Goal: Transaction & Acquisition: Purchase product/service

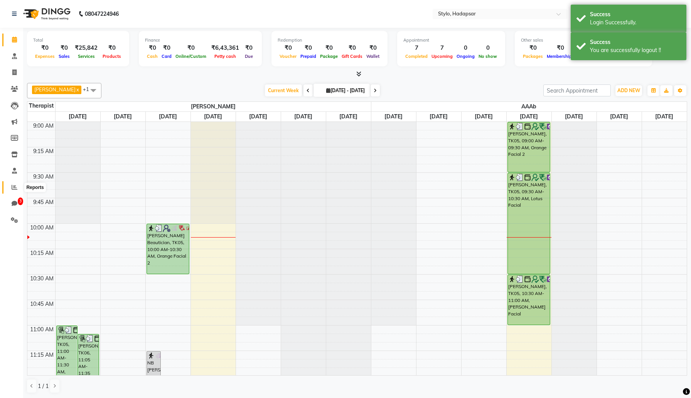
click at [15, 186] on icon at bounding box center [15, 187] width 6 height 6
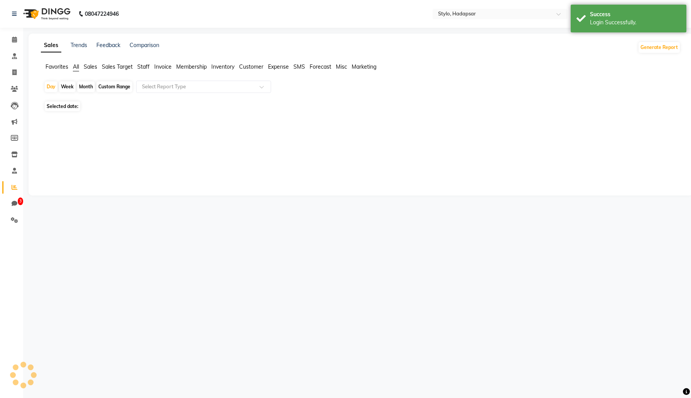
click at [146, 68] on span "Staff" at bounding box center [143, 66] width 12 height 7
click at [159, 88] on input "text" at bounding box center [195, 87] width 111 height 8
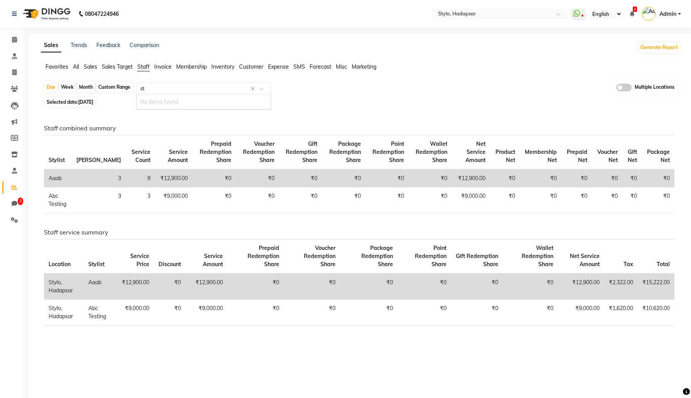
type input "s"
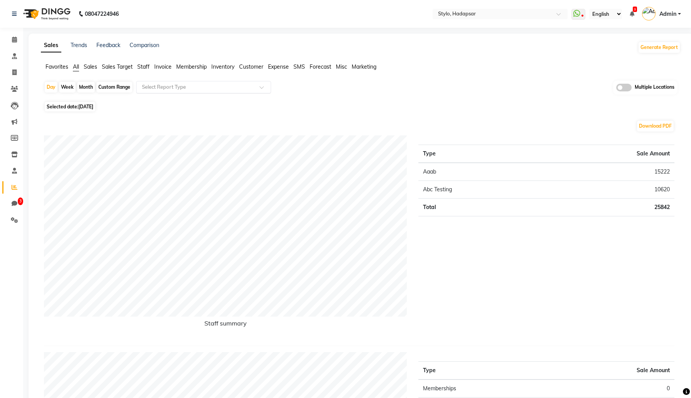
click at [259, 88] on div at bounding box center [204, 87] width 134 height 8
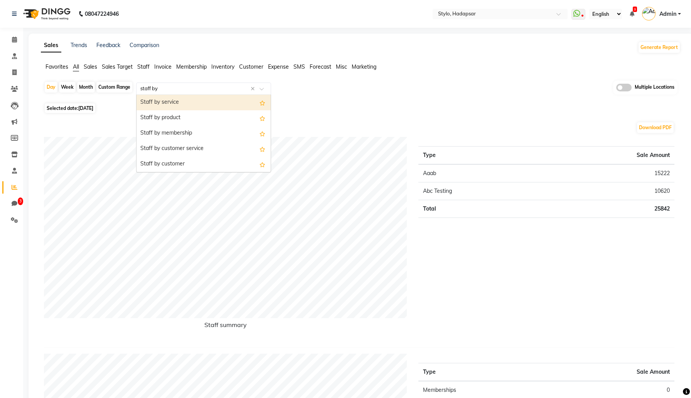
type input "staff by"
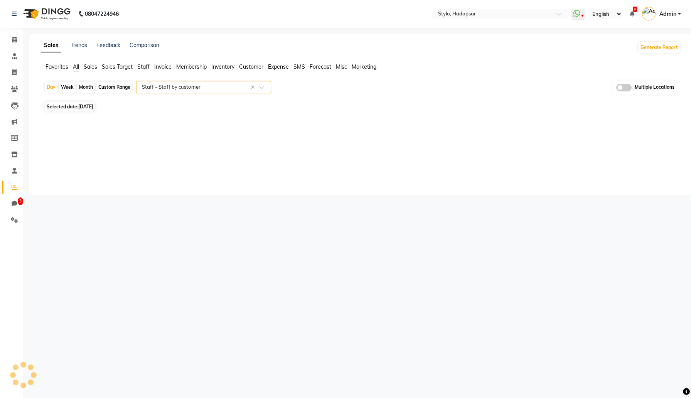
select select "filtered_report"
select select "csv"
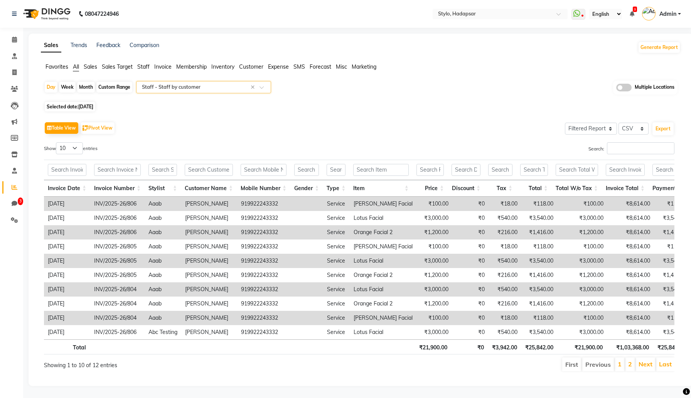
click at [71, 108] on span "Selected date: [DATE]" at bounding box center [70, 107] width 51 height 10
select select "9"
select select "2025"
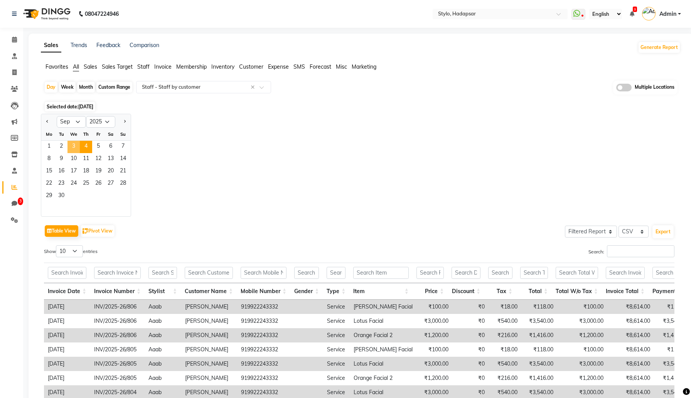
click at [76, 145] on span "3" at bounding box center [74, 147] width 12 height 12
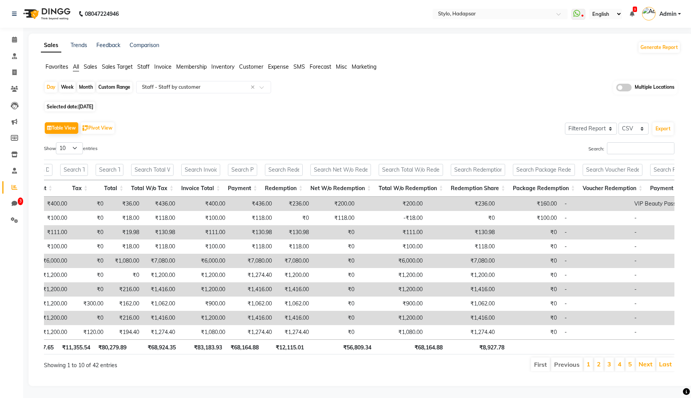
click at [93, 107] on span "Sep 03, 2025" at bounding box center [85, 107] width 15 height 6
select select "9"
select select "2025"
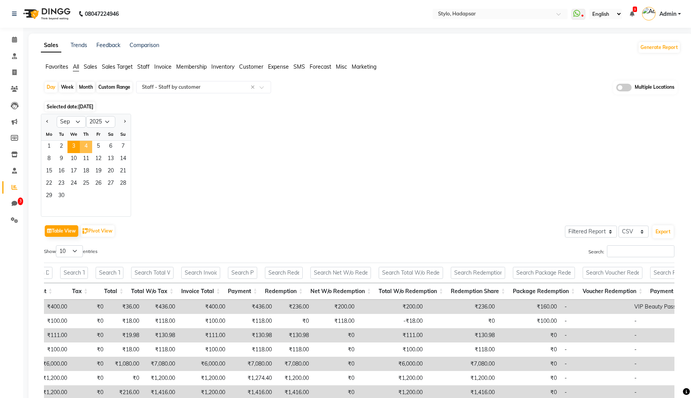
click at [85, 144] on span "4" at bounding box center [86, 147] width 12 height 12
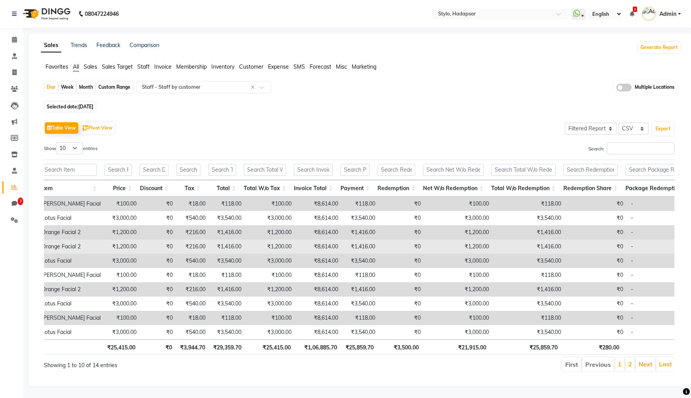
scroll to position [0, 314]
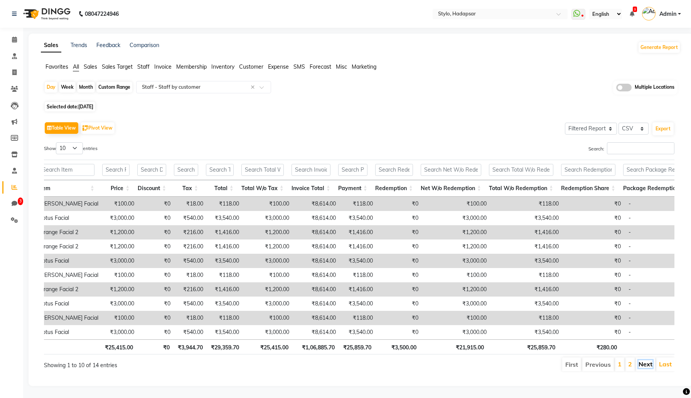
click at [644, 364] on link "Next" at bounding box center [646, 364] width 14 height 8
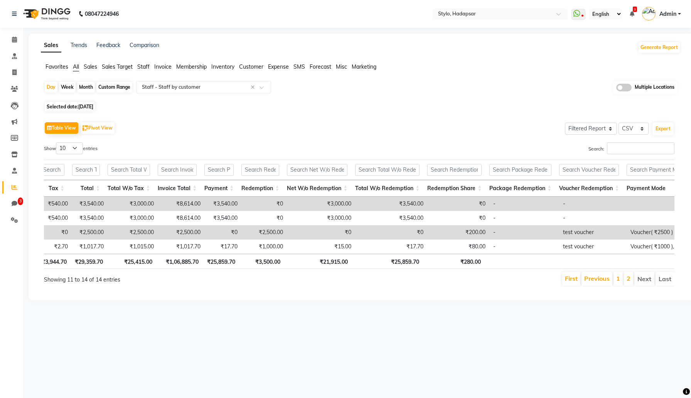
scroll to position [0, 469]
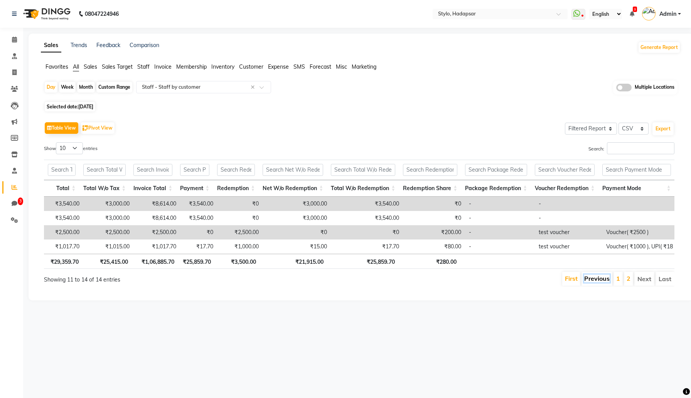
click at [601, 279] on link "Previous" at bounding box center [596, 279] width 25 height 8
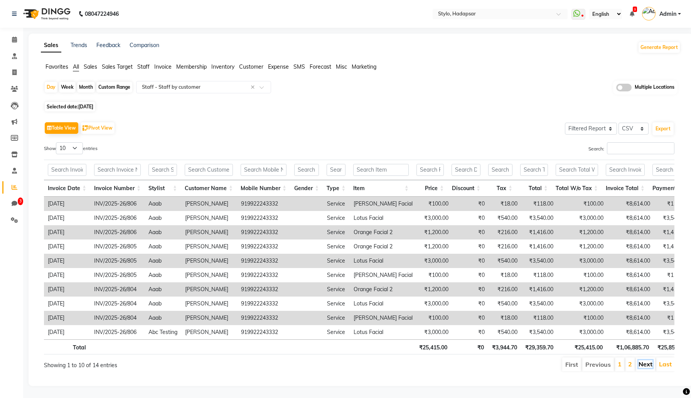
click at [646, 366] on link "Next" at bounding box center [646, 364] width 14 height 8
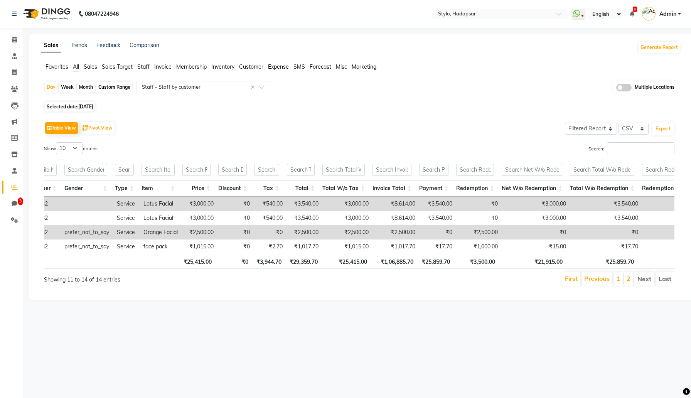
click at [485, 234] on td "₹2,500.00" at bounding box center [479, 232] width 46 height 14
click at [14, 76] on span at bounding box center [15, 72] width 14 height 9
select select "service"
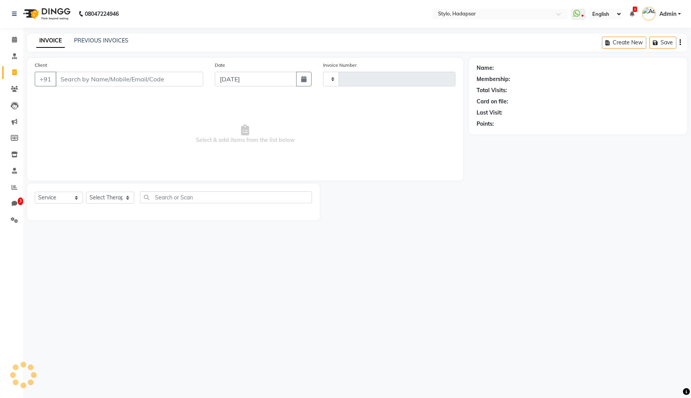
type input "809"
select select "157"
click at [680, 43] on icon "button" at bounding box center [681, 42] width 2 height 0
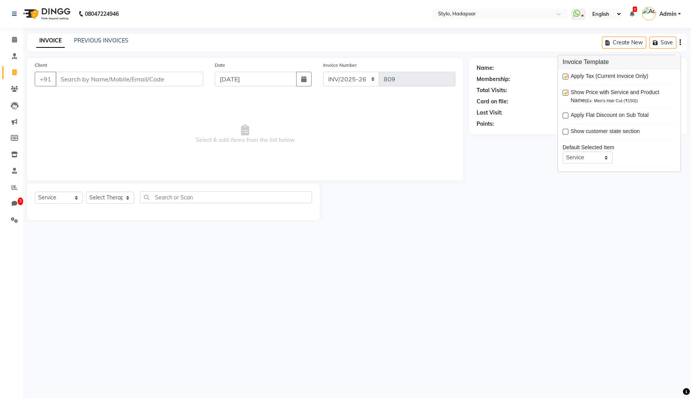
click at [605, 73] on span "Apply Tax (Current Invoice Only)" at bounding box center [610, 77] width 78 height 10
click at [564, 79] on label at bounding box center [566, 77] width 6 height 6
click at [564, 79] on input "checkbox" at bounding box center [565, 76] width 5 height 5
checkbox input "false"
click at [162, 81] on input "Client" at bounding box center [130, 79] width 148 height 15
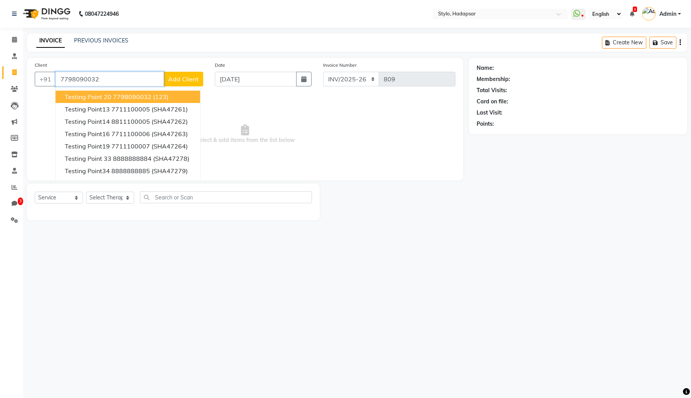
type input "7798090032"
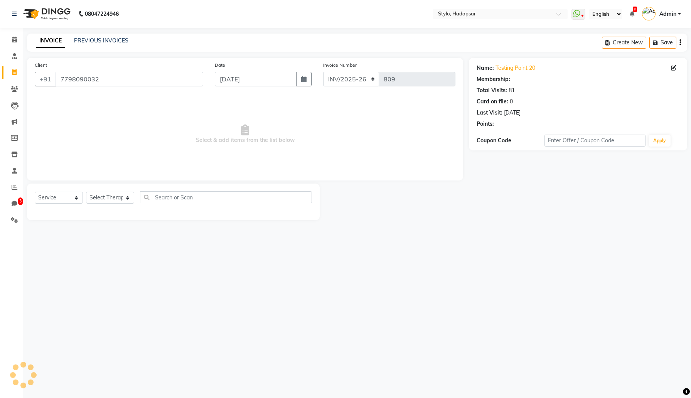
select select "5: Object"
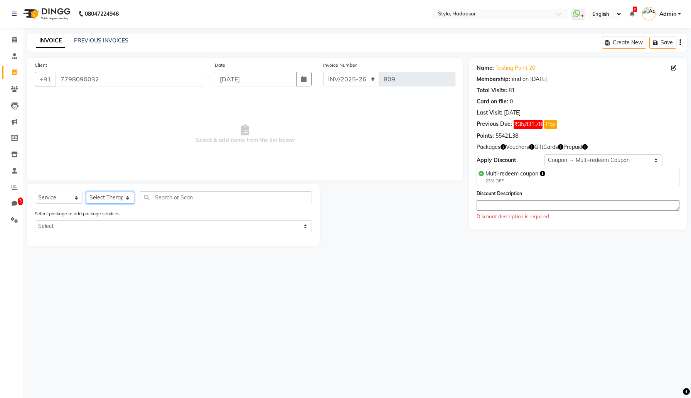
click at [124, 192] on select "Select Therapist AAAb aadi manav abc testing Abc testing abhi Admin A Amit Anki…" at bounding box center [110, 198] width 48 height 12
select select "5076"
click at [86, 192] on select "Select Therapist AAAb aadi manav abc testing Abc testing abhi Admin A Amit Anki…" at bounding box center [110, 198] width 48 height 12
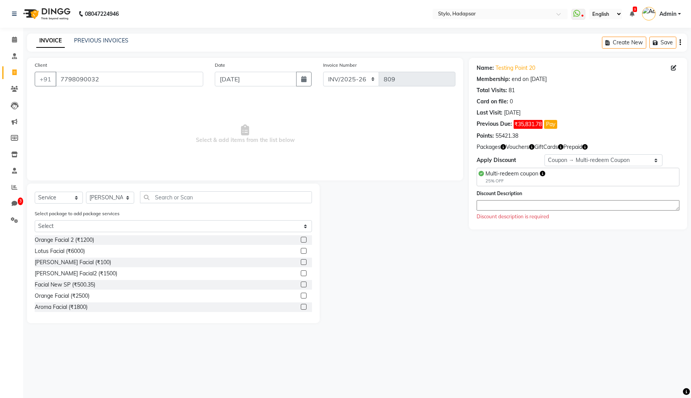
click at [303, 250] on label at bounding box center [304, 251] width 6 height 6
click at [303, 250] on input "checkbox" at bounding box center [303, 251] width 5 height 5
checkbox input "true"
select select "Z73944"
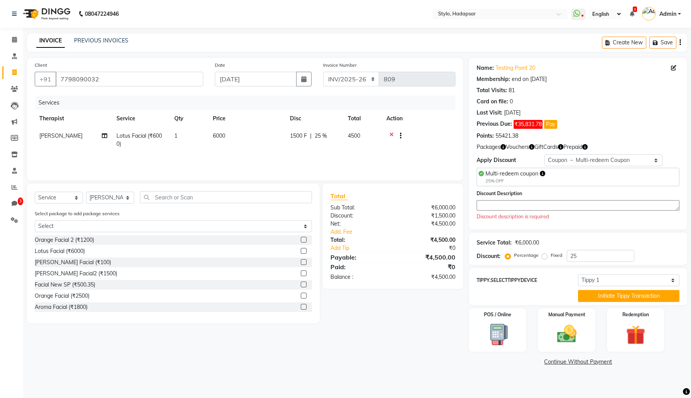
checkbox input "false"
click at [569, 159] on select "Select Membership → Simple memership Membership → Simple memership Membership →…" at bounding box center [604, 160] width 118 height 12
select select "0:"
click at [545, 154] on select "Select Membership → Simple memership Membership → Simple memership Membership →…" at bounding box center [604, 160] width 118 height 12
type input "0"
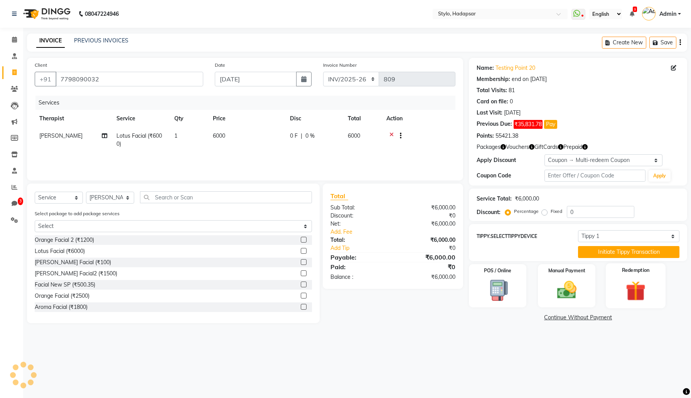
click at [626, 289] on img at bounding box center [635, 291] width 33 height 25
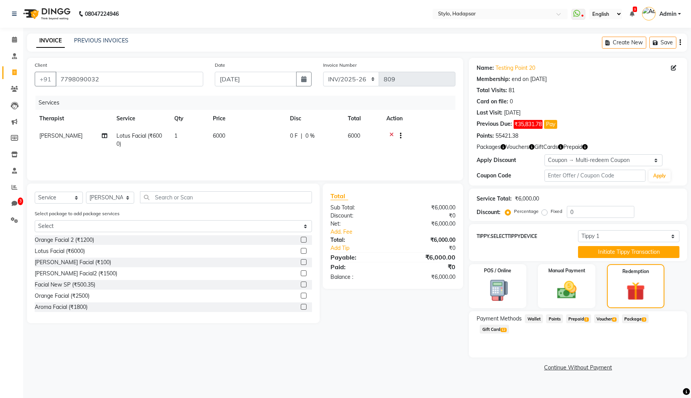
click at [615, 322] on span "Voucher 4" at bounding box center [606, 318] width 25 height 9
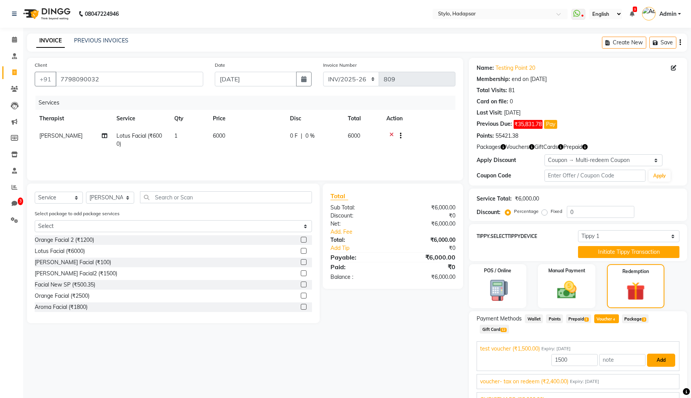
click at [666, 361] on button "Add" at bounding box center [661, 360] width 28 height 13
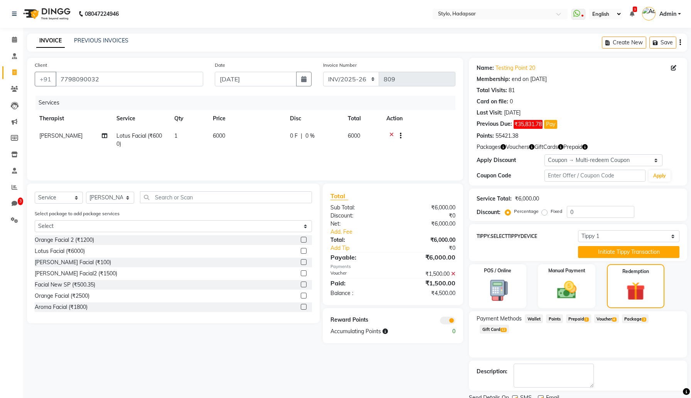
click at [391, 134] on icon at bounding box center [392, 137] width 4 height 10
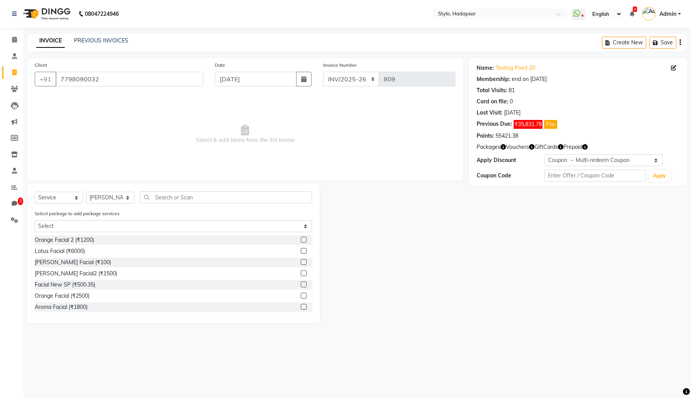
click at [302, 284] on label at bounding box center [304, 285] width 6 height 6
click at [302, 284] on input "checkbox" at bounding box center [303, 284] width 5 height 5
checkbox input "true"
select select "Z73944"
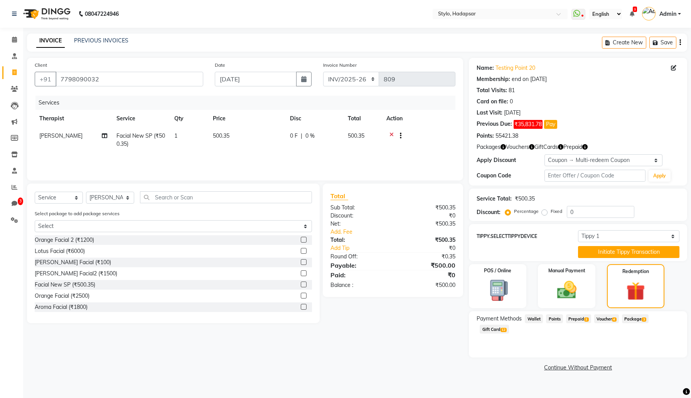
checkbox input "false"
click at [602, 162] on select "Select Membership → Simple memership Membership → Simple memership Membership →…" at bounding box center [604, 160] width 118 height 12
select select "2: Object"
click at [545, 154] on select "Select Membership → Simple memership Membership → Simple memership Membership →…" at bounding box center [604, 160] width 118 height 12
type input "10"
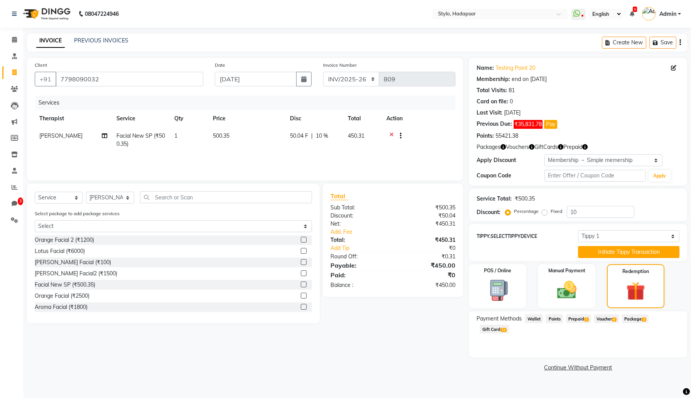
click at [611, 319] on span "Voucher 4" at bounding box center [606, 318] width 25 height 9
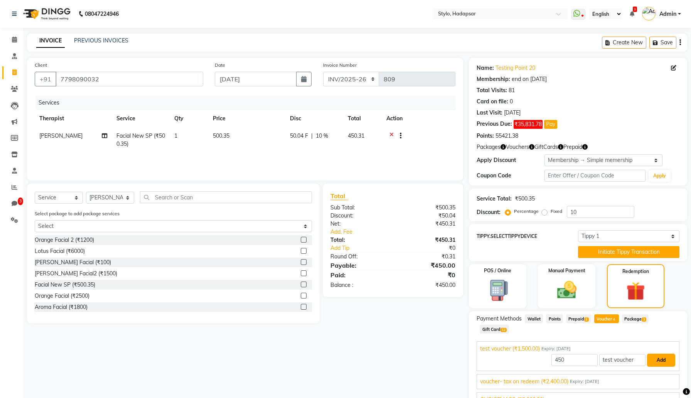
click at [656, 360] on button "Add" at bounding box center [661, 360] width 28 height 13
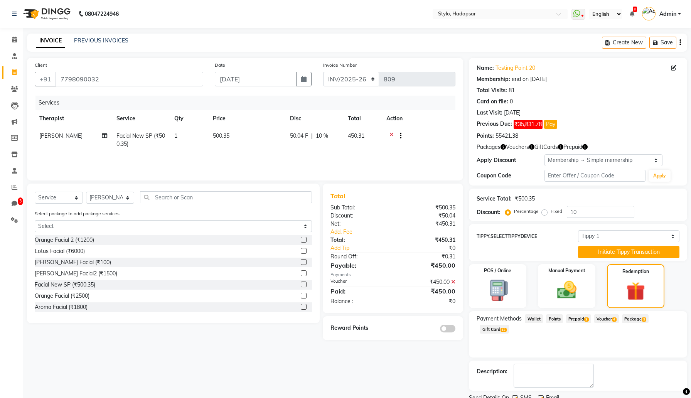
scroll to position [30, 0]
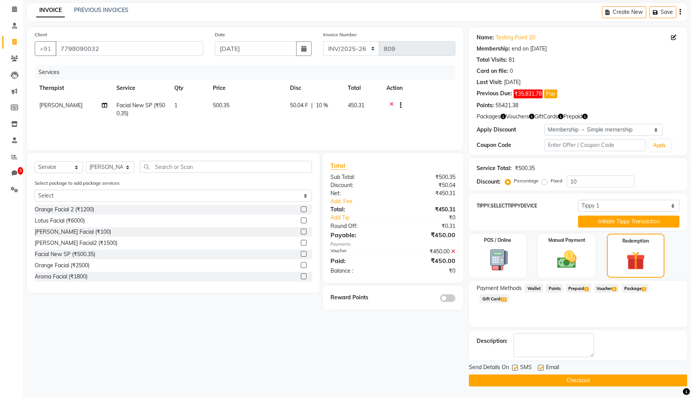
click at [518, 368] on label at bounding box center [515, 368] width 6 height 6
click at [517, 368] on input "checkbox" at bounding box center [514, 368] width 5 height 5
checkbox input "false"
click at [539, 367] on label at bounding box center [541, 368] width 6 height 6
click at [539, 367] on input "checkbox" at bounding box center [540, 368] width 5 height 5
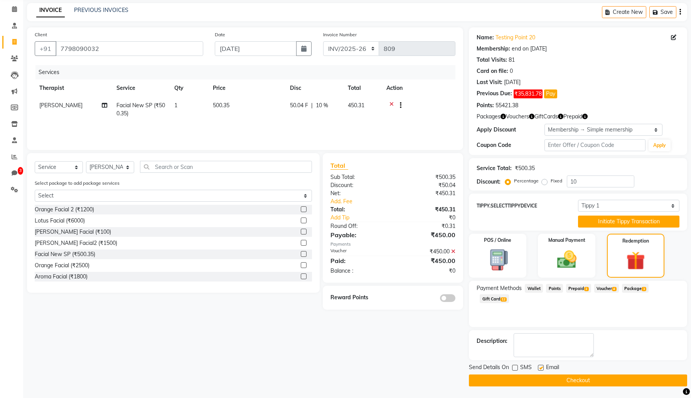
checkbox input "false"
click at [541, 380] on button "Checkout" at bounding box center [578, 381] width 218 height 12
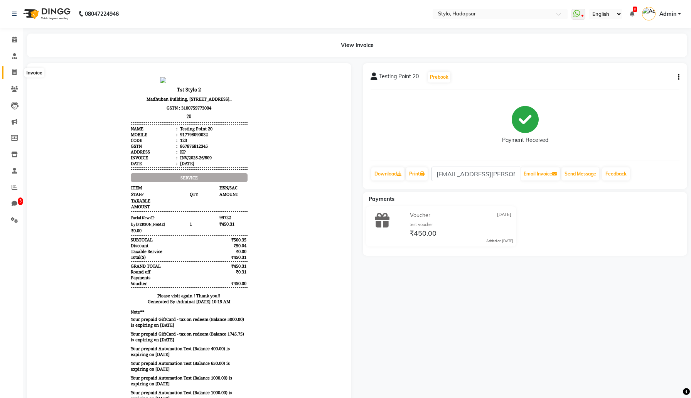
click at [15, 76] on span at bounding box center [15, 72] width 14 height 9
select select "service"
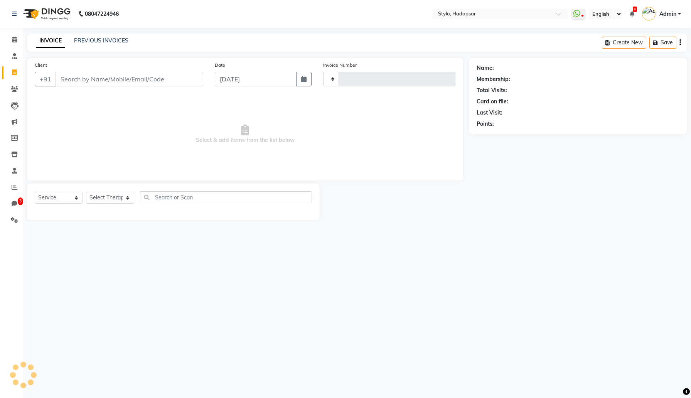
type input "810"
select select "157"
click at [83, 79] on input "Client" at bounding box center [130, 79] width 148 height 15
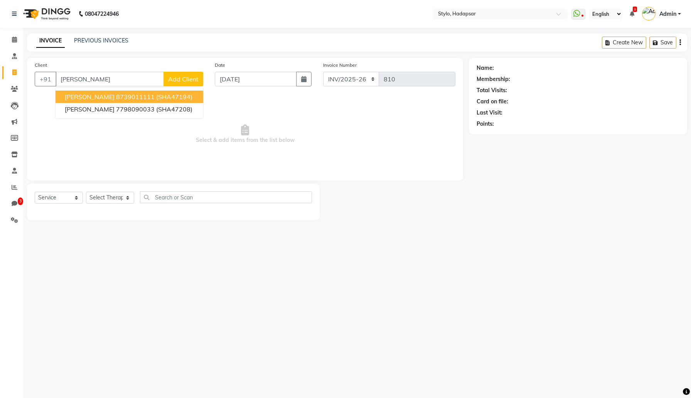
click at [86, 98] on span "Sukanya Dhavle" at bounding box center [90, 97] width 50 height 8
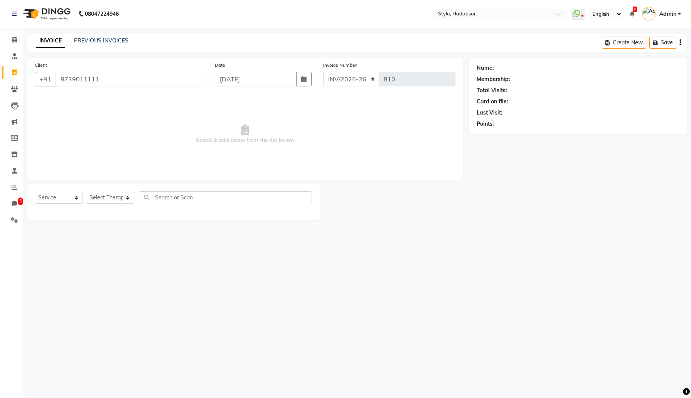
type input "8739011111"
select select "3: Object"
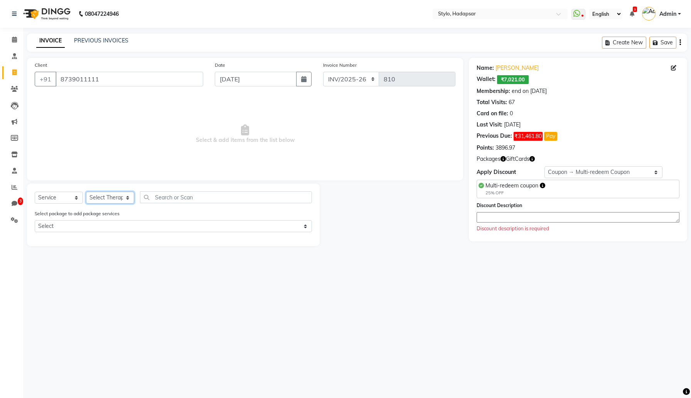
click at [125, 199] on select "Select Therapist AAAb aadi manav abc testing Abc testing abhi Admin A Amit Anki…" at bounding box center [110, 198] width 48 height 12
select select "439"
click at [86, 192] on select "Select Therapist AAAb aadi manav abc testing Abc testing abhi Admin A Amit Anki…" at bounding box center [110, 198] width 48 height 12
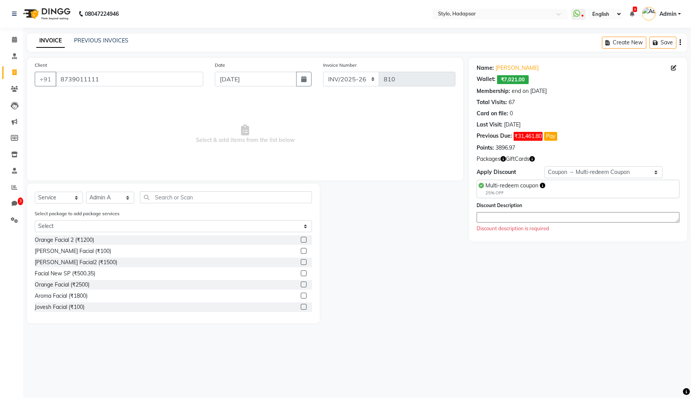
click at [301, 267] on div at bounding box center [303, 263] width 5 height 8
click at [304, 249] on label at bounding box center [304, 251] width 6 height 6
click at [304, 249] on input "checkbox" at bounding box center [303, 251] width 5 height 5
checkbox input "true"
select select "Z73944"
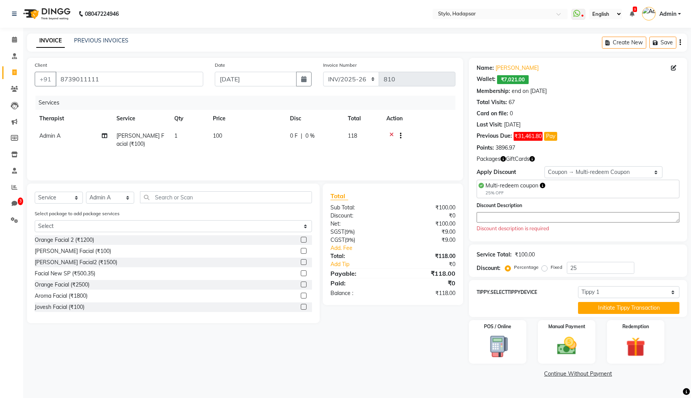
checkbox input "false"
click at [562, 172] on select "Select Membership → Test Membership Membership → Test Membership Coupon → Multi…" at bounding box center [604, 172] width 118 height 12
select select "0:"
click at [545, 166] on select "Select Membership → Test Membership Membership → Test Membership Coupon → Multi…" at bounding box center [604, 172] width 118 height 12
type input "0"
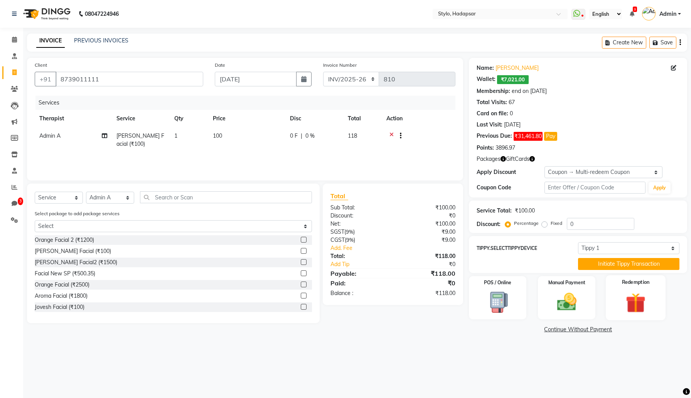
click at [629, 302] on img at bounding box center [635, 302] width 33 height 25
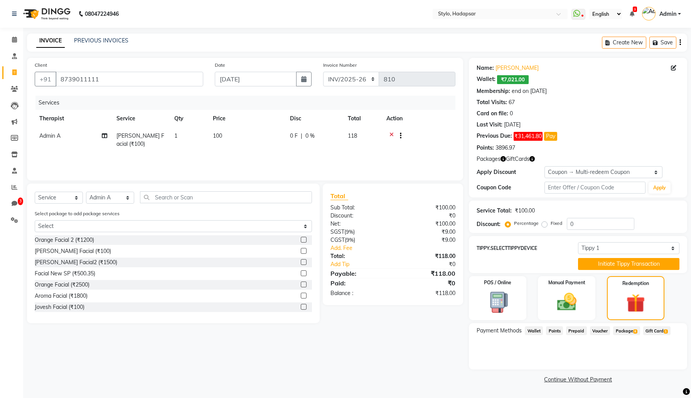
click at [554, 330] on span "Points" at bounding box center [554, 330] width 17 height 9
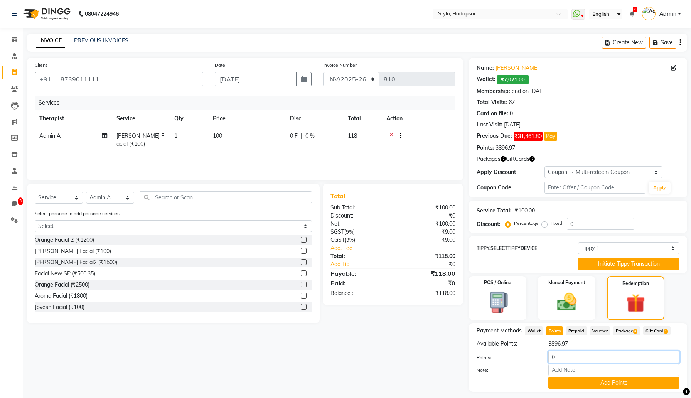
click at [565, 357] on input "0" at bounding box center [614, 357] width 131 height 12
click at [681, 43] on div "Create New Save" at bounding box center [644, 43] width 85 height 18
click at [680, 43] on icon "button" at bounding box center [681, 42] width 2 height 0
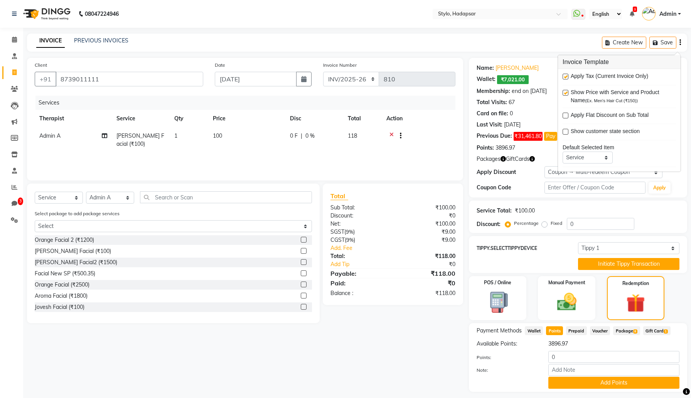
click at [567, 75] on label at bounding box center [566, 77] width 6 height 6
click at [567, 75] on input "checkbox" at bounding box center [565, 76] width 5 height 5
click at [567, 76] on label at bounding box center [566, 77] width 6 height 6
click at [567, 76] on input "checkbox" at bounding box center [565, 76] width 5 height 5
click at [567, 76] on label at bounding box center [566, 77] width 6 height 6
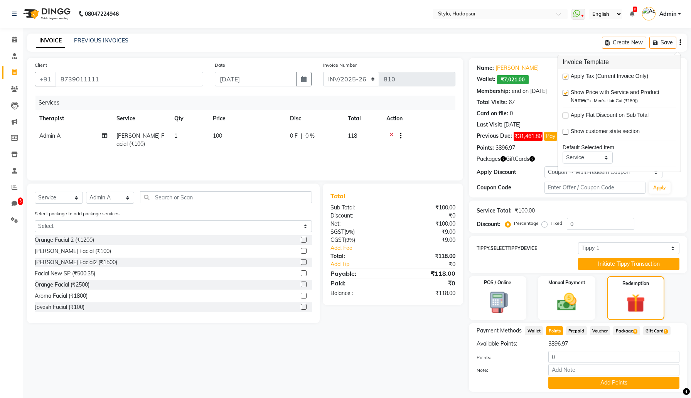
click at [567, 76] on input "checkbox" at bounding box center [565, 76] width 5 height 5
click at [567, 76] on label at bounding box center [566, 77] width 6 height 6
click at [567, 76] on input "checkbox" at bounding box center [565, 76] width 5 height 5
checkbox input "true"
click at [615, 354] on input "0" at bounding box center [614, 357] width 131 height 12
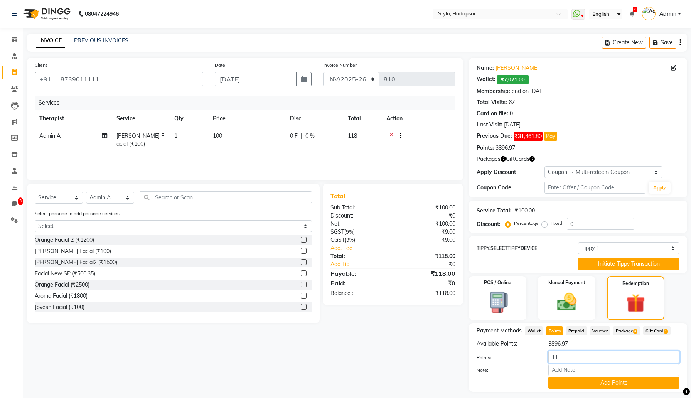
type input "118"
click at [621, 387] on button "Add Points" at bounding box center [614, 383] width 131 height 12
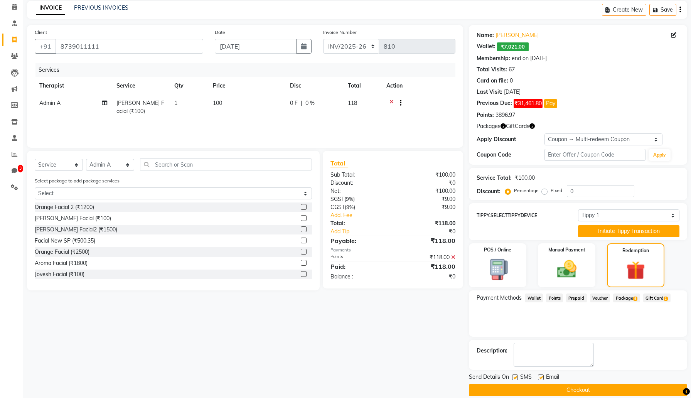
scroll to position [42, 0]
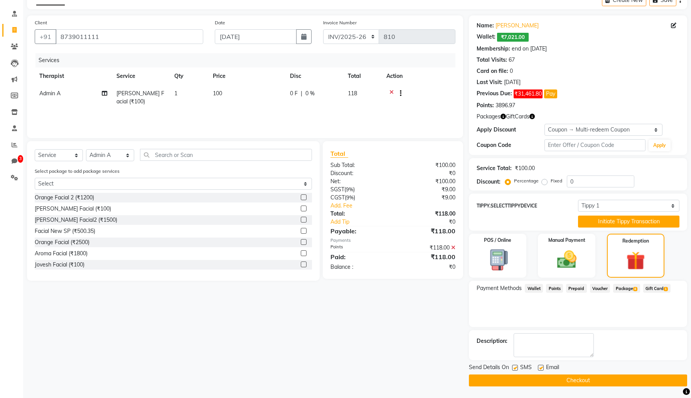
click at [517, 367] on label at bounding box center [515, 368] width 6 height 6
click at [517, 367] on input "checkbox" at bounding box center [514, 368] width 5 height 5
checkbox input "false"
click at [539, 368] on label at bounding box center [541, 368] width 6 height 6
click at [539, 368] on input "checkbox" at bounding box center [540, 368] width 5 height 5
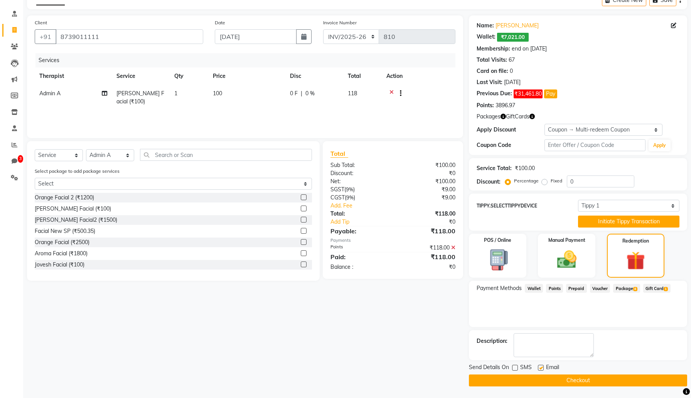
checkbox input "false"
click at [538, 380] on button "Checkout" at bounding box center [578, 381] width 218 height 12
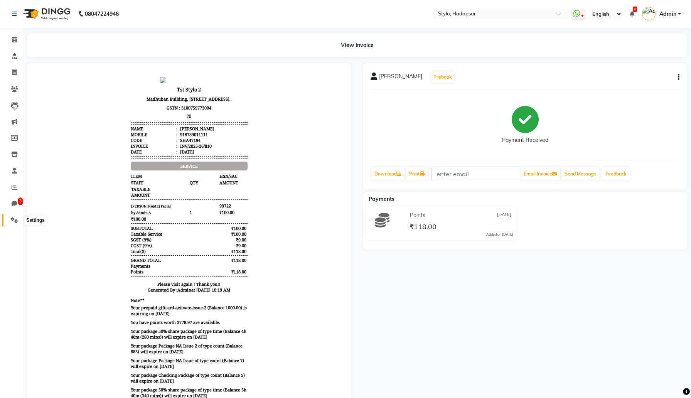
click at [12, 220] on icon at bounding box center [14, 220] width 7 height 6
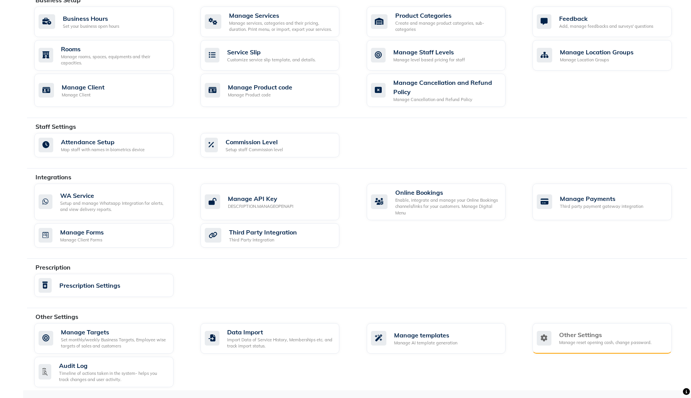
scroll to position [287, 0]
click at [596, 340] on div "Manage reset opening cash, change password." at bounding box center [605, 343] width 93 height 7
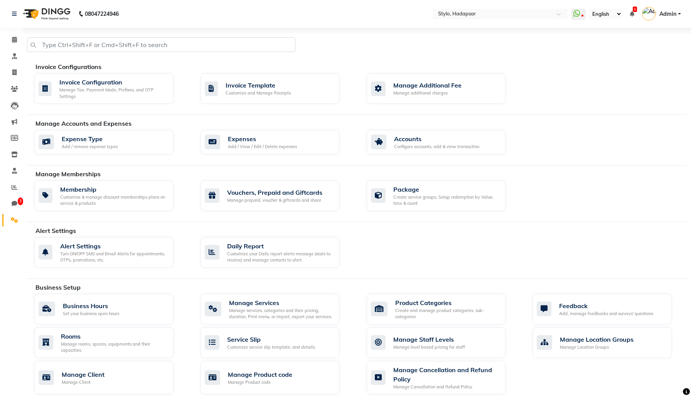
select select "2: 15"
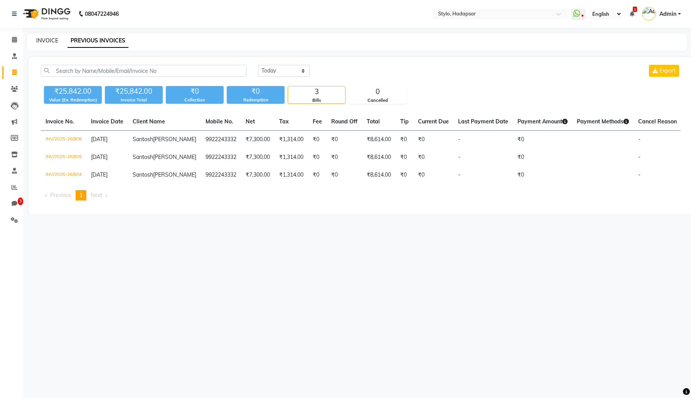
click at [51, 42] on link "INVOICE" at bounding box center [47, 40] width 22 height 7
select select "157"
select select "service"
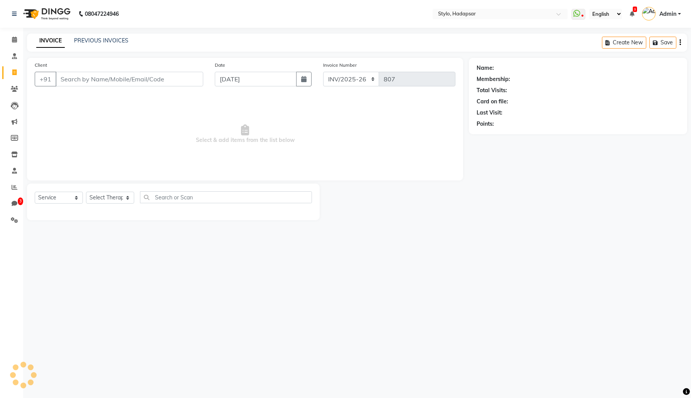
click at [142, 81] on input "Client" at bounding box center [130, 79] width 148 height 15
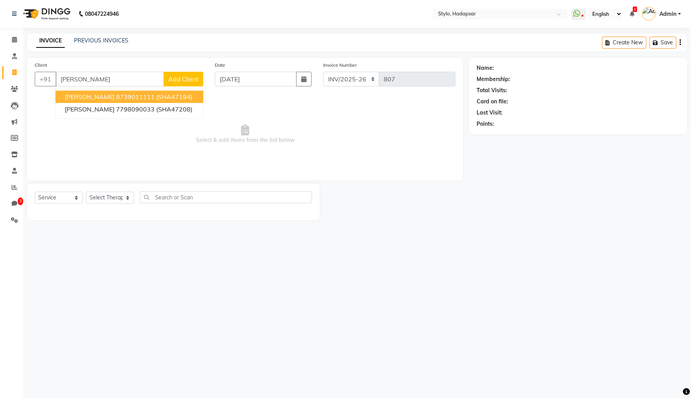
click at [137, 96] on ngb-highlight "8739011111" at bounding box center [135, 97] width 39 height 8
type input "8739011111"
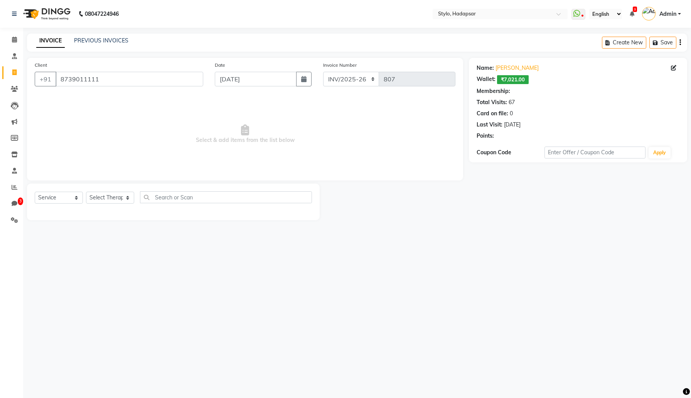
select select "3: Object"
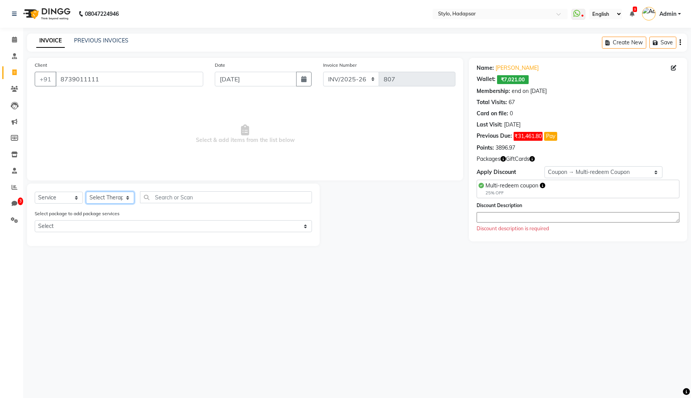
click at [124, 199] on select "Select Therapist AAAb aadi [PERSON_NAME] abc testing Abc testing abhi Admin A A…" at bounding box center [110, 198] width 48 height 12
select select "2651"
click at [86, 192] on select "Select Therapist AAAb aadi [PERSON_NAME] abc testing Abc testing abhi Admin A A…" at bounding box center [110, 198] width 48 height 12
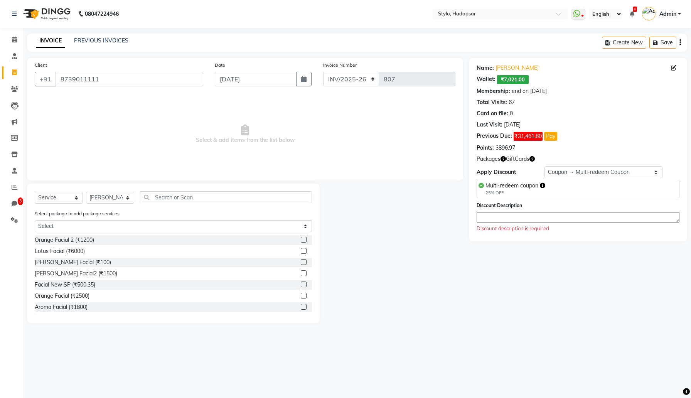
click at [301, 240] on label at bounding box center [304, 240] width 6 height 6
click at [301, 240] on input "checkbox" at bounding box center [303, 240] width 5 height 5
checkbox input "true"
select select "Z73944"
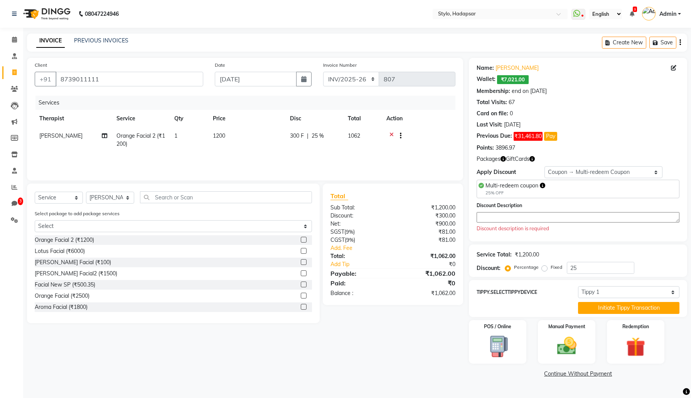
checkbox input "false"
click at [74, 197] on select "Select Service Product Membership Package Voucher Prepaid Gift Card" at bounding box center [59, 198] width 48 height 12
select select "product"
click at [35, 192] on select "Select Service Product Membership Package Voucher Prepaid Gift Card" at bounding box center [59, 198] width 48 height 12
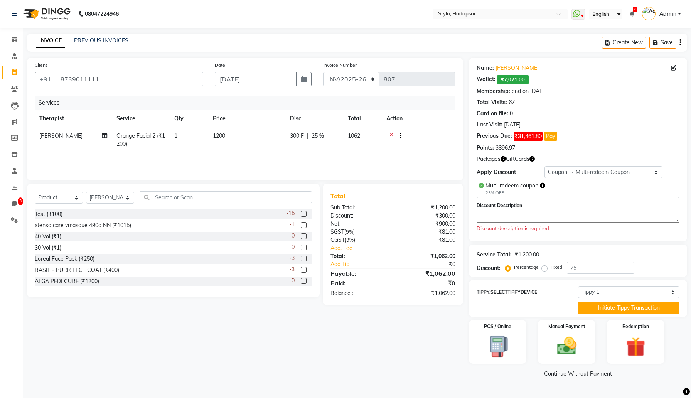
click at [304, 259] on label at bounding box center [304, 259] width 6 height 6
click at [304, 259] on input "checkbox" at bounding box center [303, 259] width 5 height 5
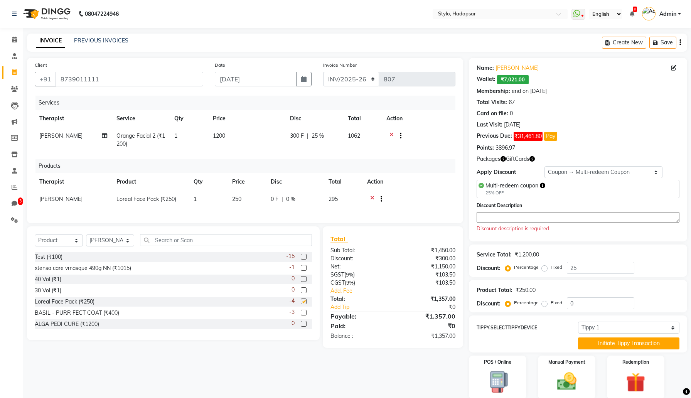
checkbox input "false"
click at [583, 169] on select "Select Membership → Test Membership Membership → Test Membership Coupon → Multi…" at bounding box center [604, 172] width 118 height 12
select select "0:"
click at [545, 166] on select "Select Membership → Test Membership Membership → Test Membership Coupon → Multi…" at bounding box center [604, 172] width 118 height 12
type input "0"
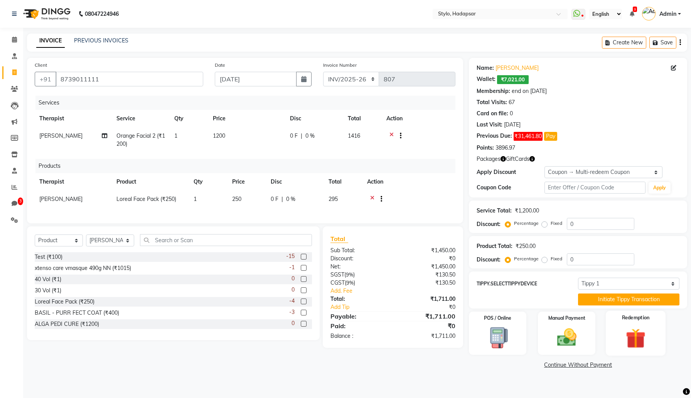
click at [616, 323] on div "Redemption" at bounding box center [636, 333] width 60 height 45
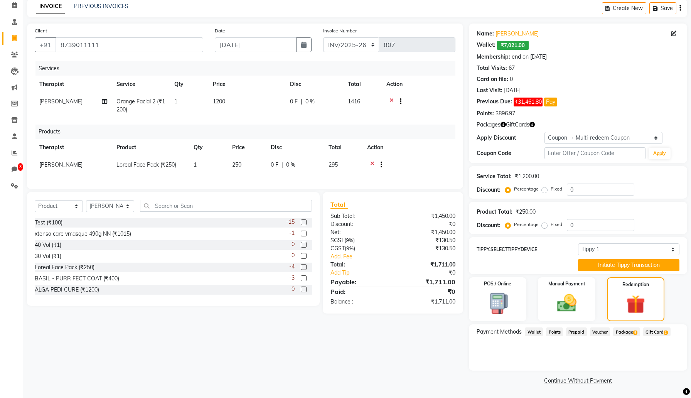
click at [629, 332] on span "Package 8" at bounding box center [626, 331] width 27 height 9
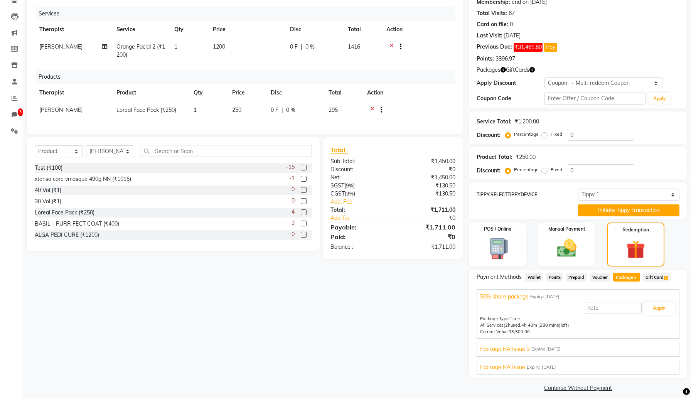
scroll to position [96, 0]
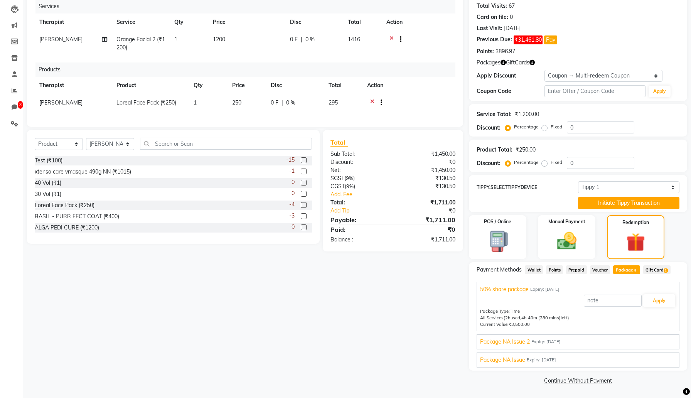
click at [630, 343] on div "Package NA Issue 2 Expiry: Jan 13, 2026" at bounding box center [578, 342] width 196 height 8
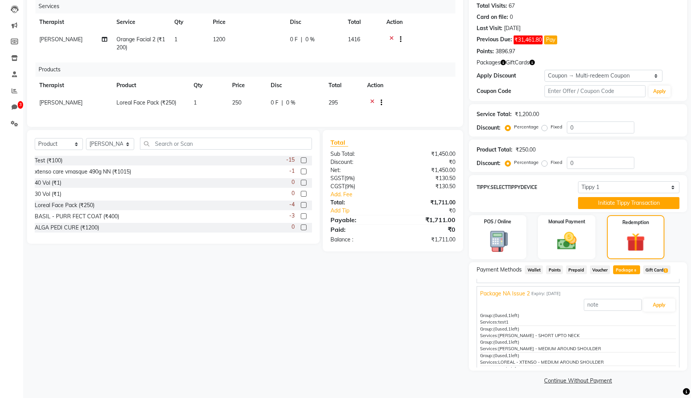
scroll to position [0, 0]
click at [636, 291] on div "50% share package Expiry: Jun 18, 2026" at bounding box center [578, 289] width 196 height 8
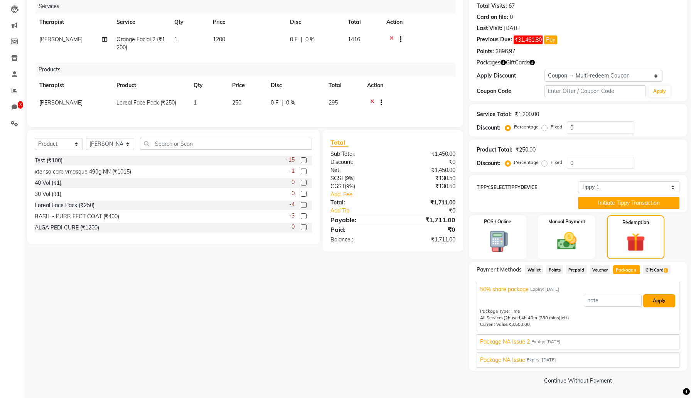
click at [660, 302] on button "Apply" at bounding box center [659, 300] width 32 height 13
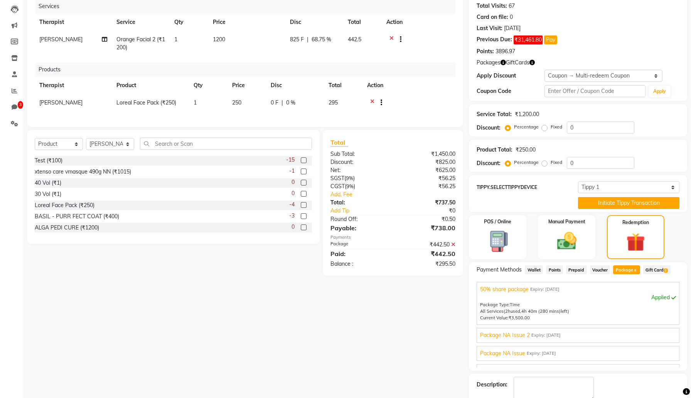
click at [453, 245] on icon at bounding box center [453, 244] width 4 height 5
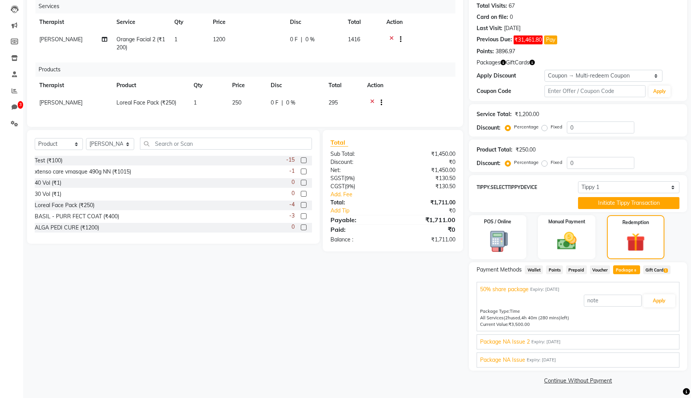
click at [655, 272] on span "Gift Card 1" at bounding box center [656, 269] width 27 height 9
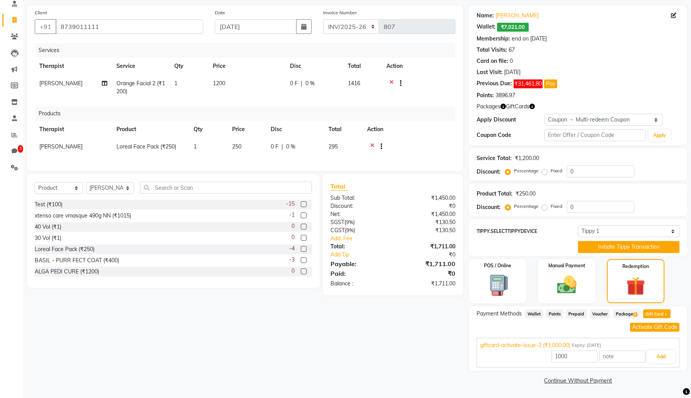
scroll to position [52, 0]
click at [663, 355] on button "Add" at bounding box center [661, 356] width 28 height 13
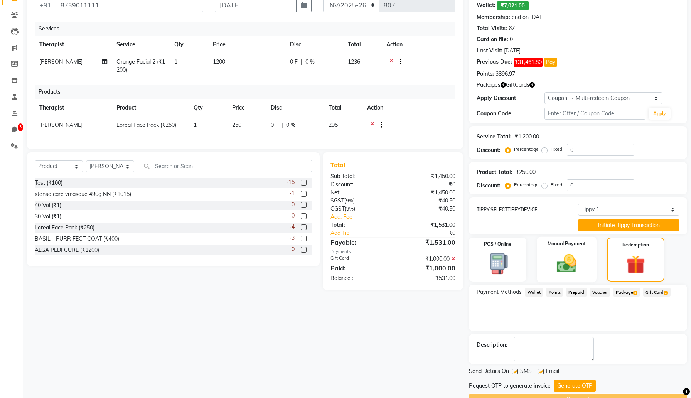
scroll to position [93, 0]
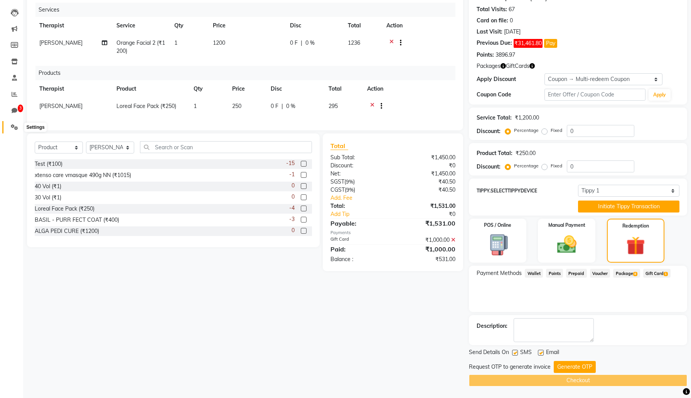
click at [13, 129] on icon at bounding box center [14, 127] width 7 height 6
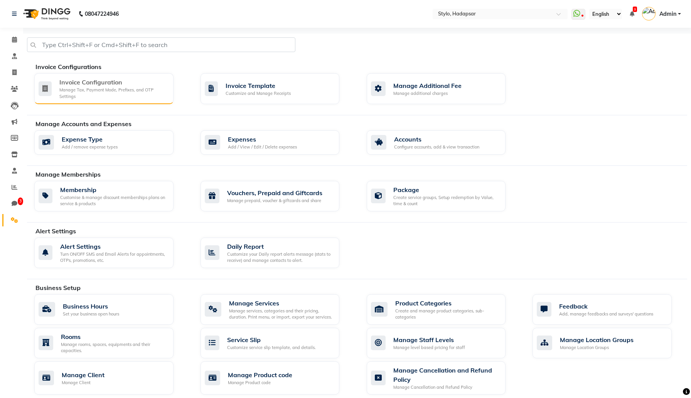
click at [119, 86] on div "Invoice Configuration" at bounding box center [113, 82] width 108 height 9
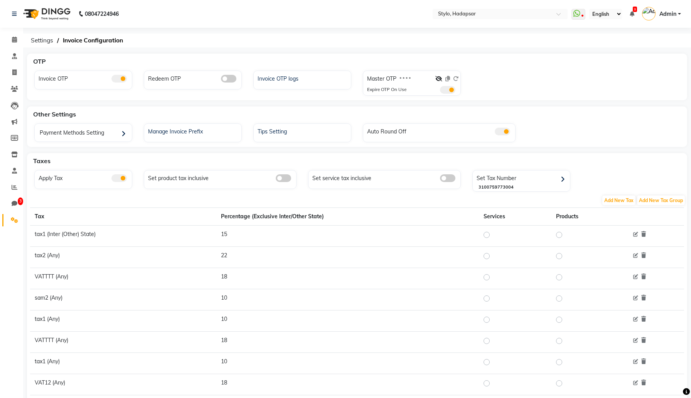
click at [120, 77] on span at bounding box center [118, 79] width 15 height 8
click at [111, 80] on input "checkbox" at bounding box center [111, 80] width 0 height 0
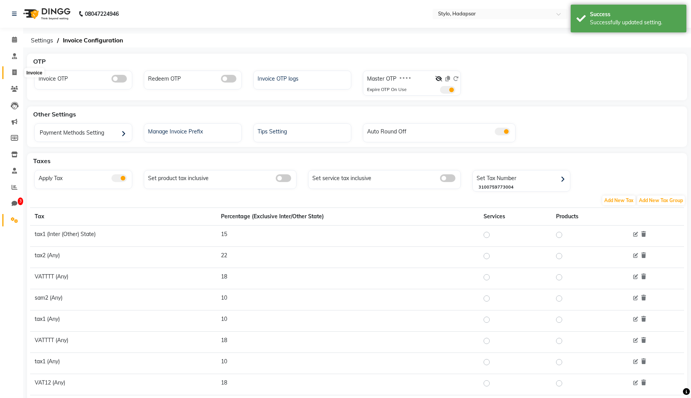
click at [15, 74] on icon at bounding box center [14, 72] width 4 height 6
select select "157"
select select "service"
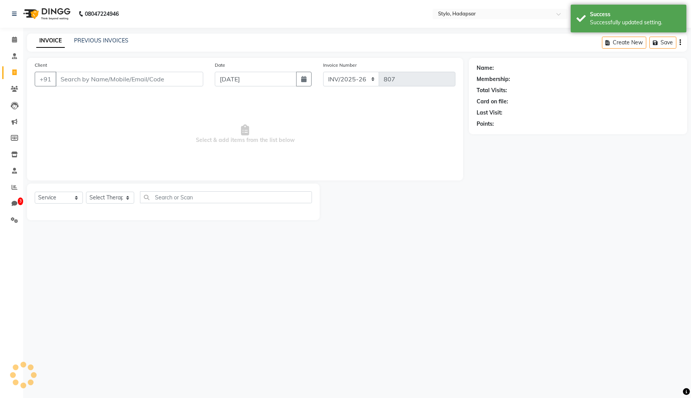
click at [80, 76] on input "Client" at bounding box center [130, 79] width 148 height 15
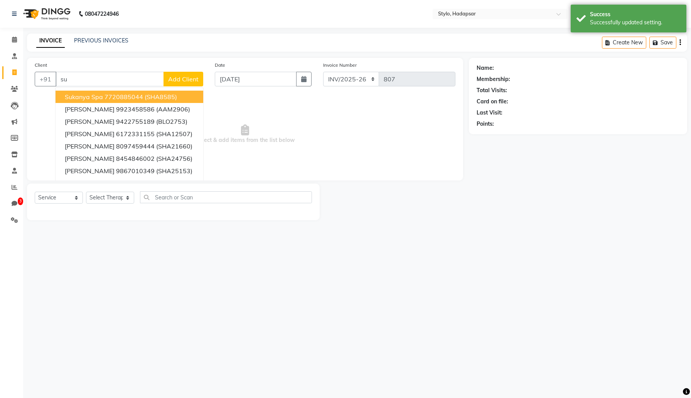
type input "s"
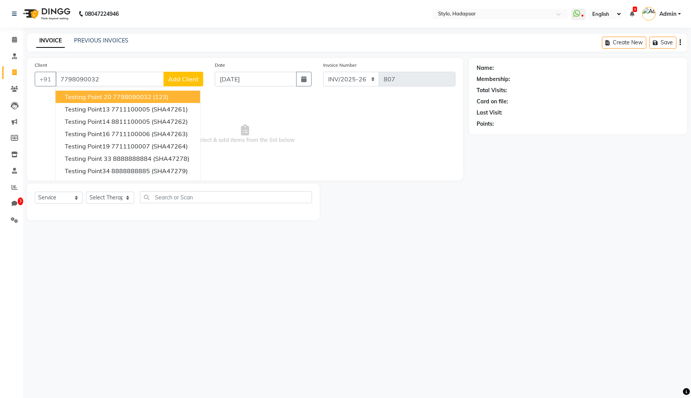
type input "7798090032"
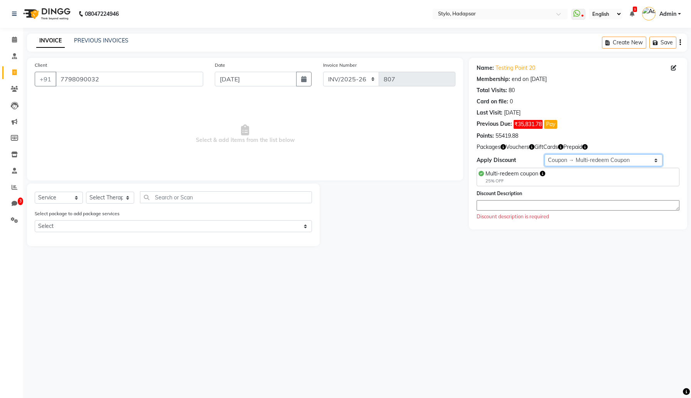
click at [557, 159] on select "Select Membership → Simple memership Membership → Simple memership Membership →…" at bounding box center [604, 160] width 118 height 12
select select "0:"
click at [545, 154] on select "Select Membership → Simple memership Membership → Simple memership Membership →…" at bounding box center [604, 160] width 118 height 12
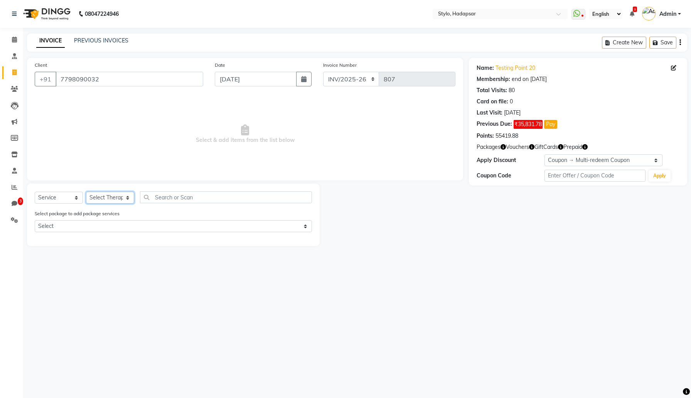
click at [120, 196] on select "Select Therapist AAAb aadi manav abc testing Abc testing abhi Admin A Amit Anki…" at bounding box center [110, 198] width 48 height 12
select select "439"
click at [86, 192] on select "Select Therapist AAAb aadi manav abc testing Abc testing abhi Admin A Amit Anki…" at bounding box center [110, 198] width 48 height 12
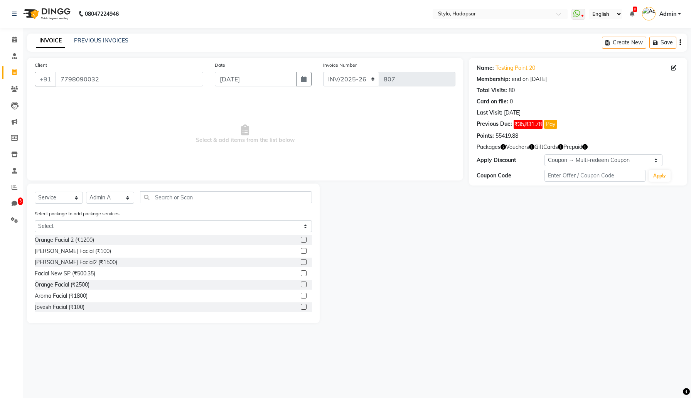
click at [302, 284] on label at bounding box center [304, 285] width 6 height 6
click at [302, 284] on input "checkbox" at bounding box center [303, 284] width 5 height 5
checkbox input "true"
select select "Z73944"
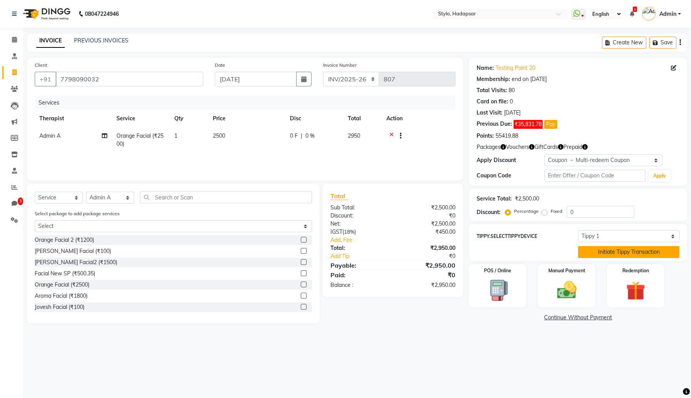
checkbox input "false"
click at [634, 282] on img at bounding box center [635, 291] width 33 height 25
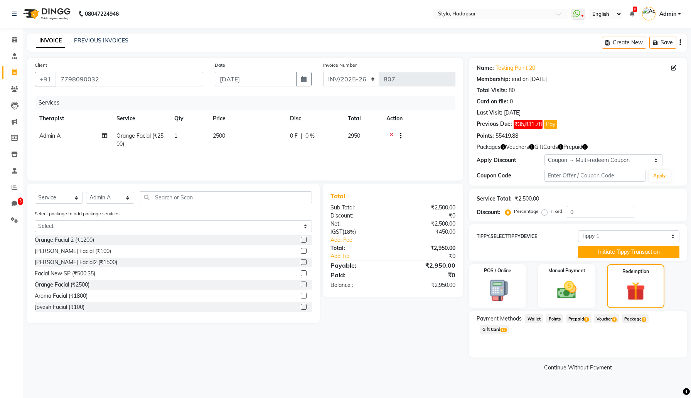
click at [609, 320] on span "Voucher 4" at bounding box center [606, 318] width 25 height 9
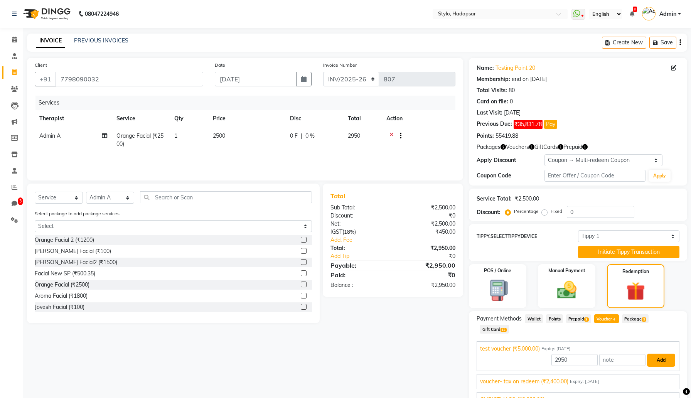
click at [660, 359] on button "Add" at bounding box center [661, 360] width 28 height 13
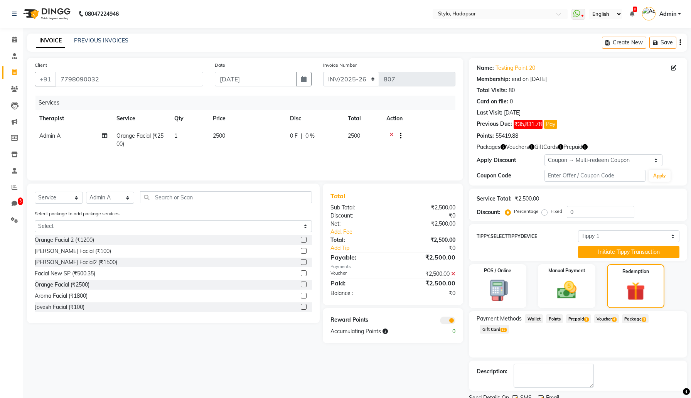
scroll to position [30, 0]
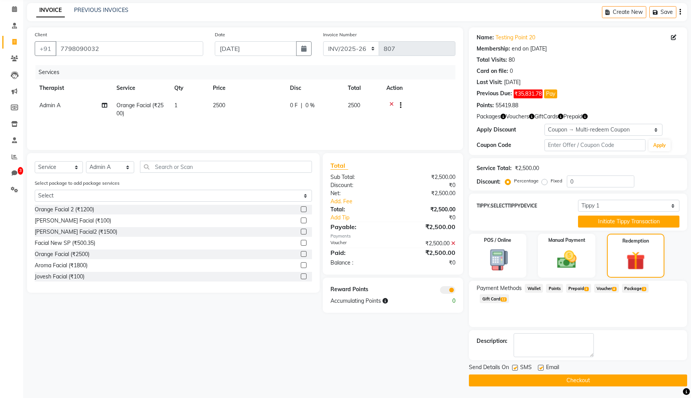
click at [541, 368] on label at bounding box center [541, 368] width 6 height 6
click at [541, 368] on input "checkbox" at bounding box center [540, 368] width 5 height 5
checkbox input "false"
click at [514, 367] on label at bounding box center [515, 368] width 6 height 6
click at [514, 367] on input "checkbox" at bounding box center [514, 368] width 5 height 5
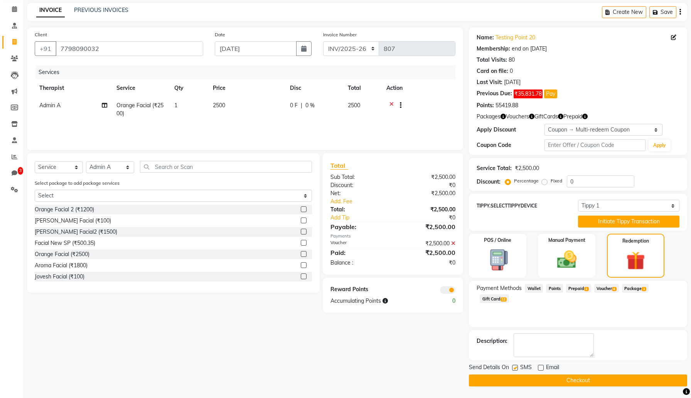
checkbox input "false"
click at [515, 378] on button "Checkout" at bounding box center [578, 381] width 218 height 12
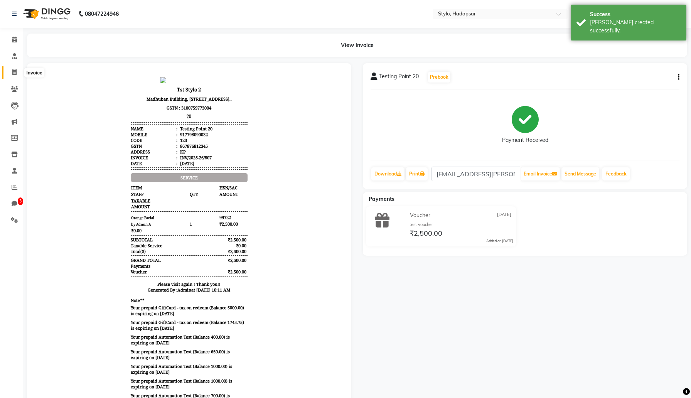
click at [12, 73] on span at bounding box center [15, 72] width 14 height 9
select select "157"
select select "service"
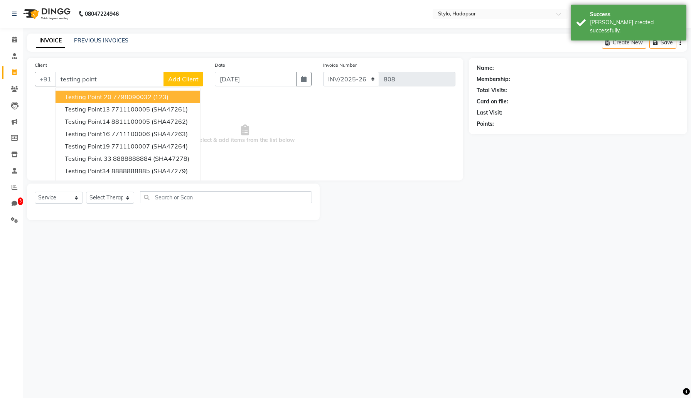
click at [138, 97] on ngb-highlight "7798090032" at bounding box center [132, 97] width 39 height 8
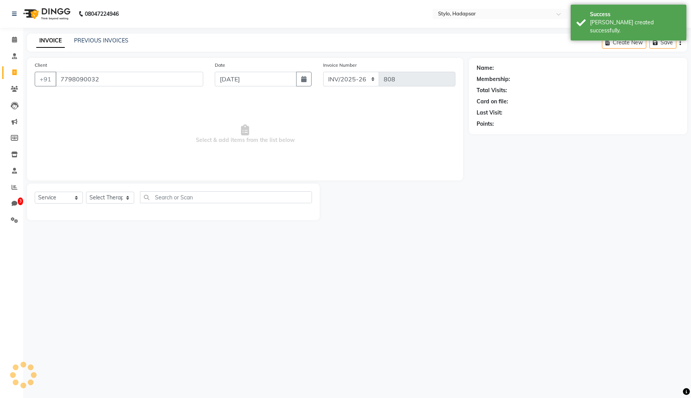
type input "7798090032"
select select "5: Object"
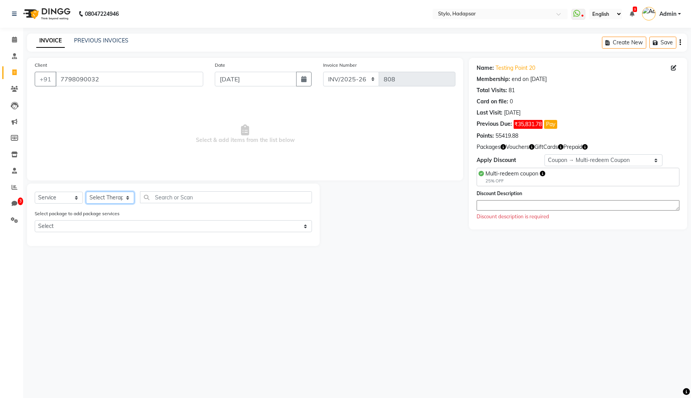
click at [128, 196] on select "Select Therapist AAAb aadi manav abc testing Abc testing abhi Admin A Amit Anki…" at bounding box center [110, 198] width 48 height 12
click at [86, 192] on select "Select Therapist AAAb aadi manav abc testing Abc testing abhi Admin A Amit Anki…" at bounding box center [110, 198] width 48 height 12
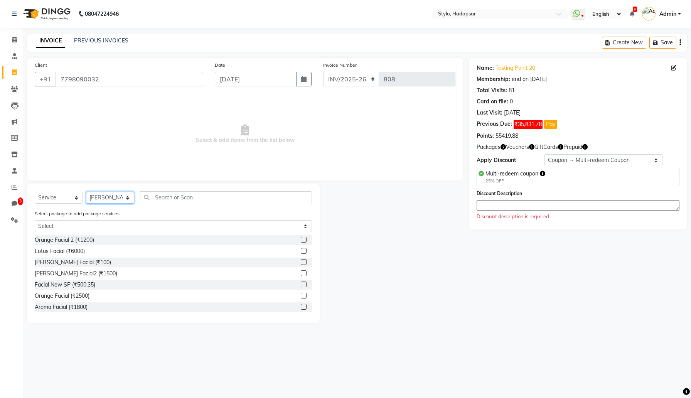
click at [123, 199] on select "Select Therapist AAAb aadi manav abc testing Abc testing abhi Admin A Amit Anki…" at bounding box center [110, 198] width 48 height 12
select select "5142"
click at [86, 192] on select "Select Therapist AAAb aadi manav abc testing Abc testing abhi Admin A Amit Anki…" at bounding box center [110, 198] width 48 height 12
click at [302, 247] on label at bounding box center [304, 250] width 6 height 6
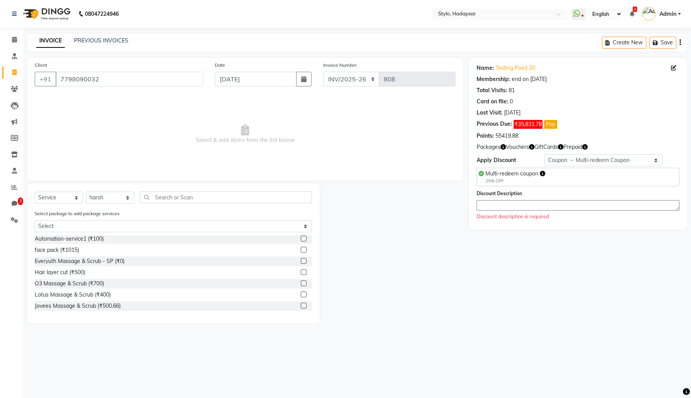
click at [302, 248] on input "checkbox" at bounding box center [303, 250] width 5 height 5
checkbox input "true"
select select "Z73944"
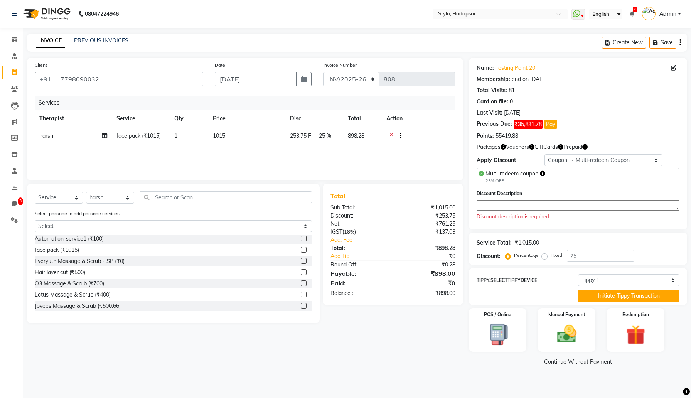
checkbox input "false"
click at [588, 157] on select "Select Membership → Simple memership Membership → Simple memership Membership →…" at bounding box center [604, 160] width 118 height 12
select select "0:"
click at [545, 154] on select "Select Membership → Simple memership Membership → Simple memership Membership →…" at bounding box center [604, 160] width 118 height 12
type input "0"
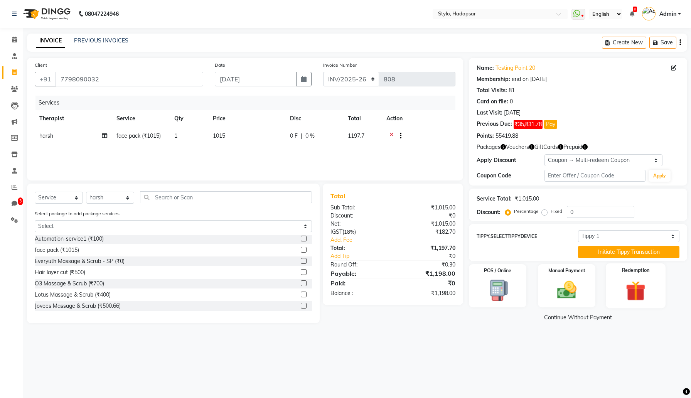
click at [625, 271] on label "Redemption" at bounding box center [636, 270] width 28 height 7
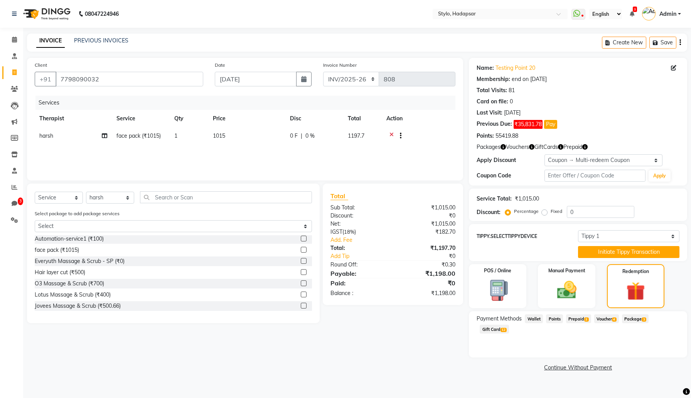
click at [612, 318] on span "Voucher 4" at bounding box center [606, 318] width 25 height 9
click at [578, 320] on span "Prepaid 3" at bounding box center [578, 318] width 25 height 9
click at [502, 329] on span "12" at bounding box center [504, 330] width 6 height 5
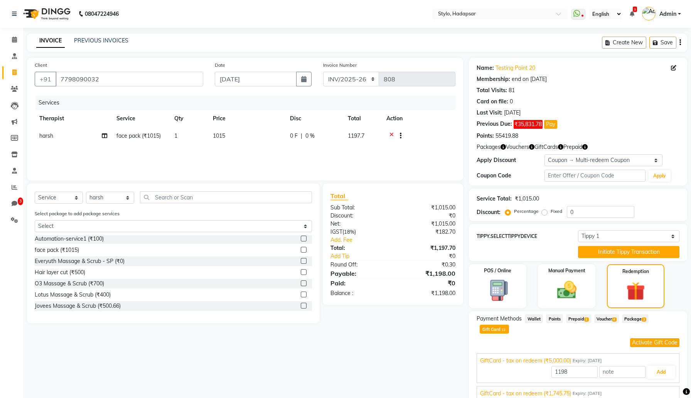
click at [604, 316] on span "Voucher 4" at bounding box center [606, 318] width 25 height 9
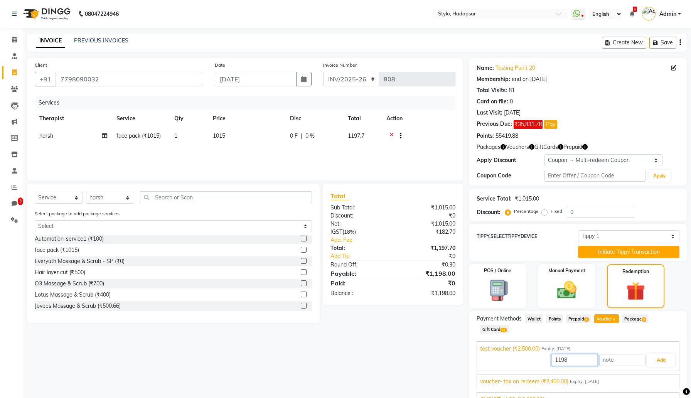
click at [577, 355] on input "1198" at bounding box center [575, 360] width 46 height 12
type input "1000"
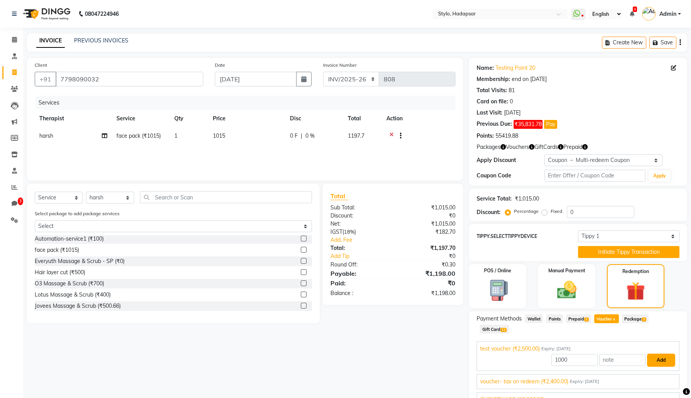
click at [660, 361] on button "Add" at bounding box center [661, 360] width 28 height 13
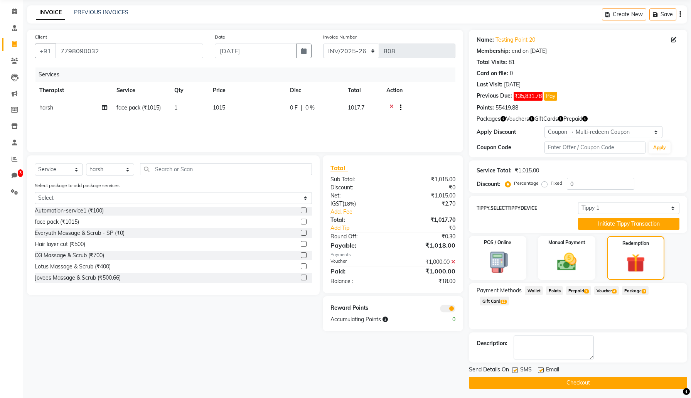
scroll to position [30, 0]
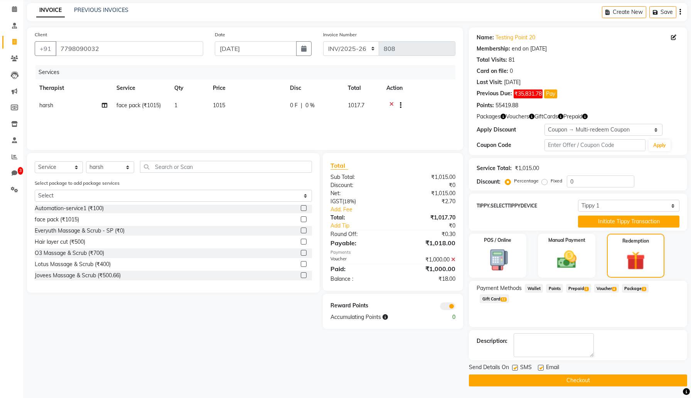
click at [454, 259] on icon at bounding box center [453, 259] width 4 height 5
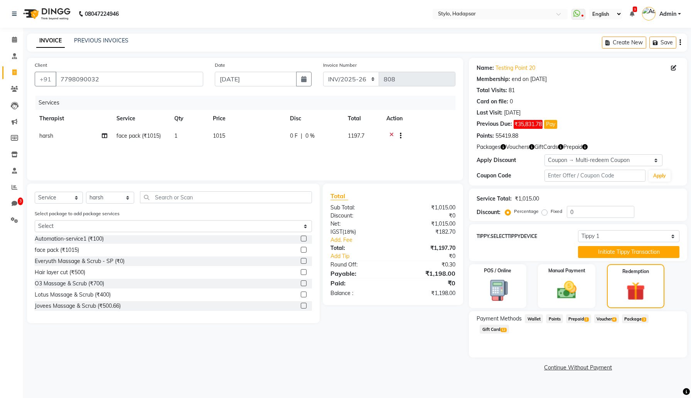
click at [612, 320] on span "Voucher 4" at bounding box center [606, 318] width 25 height 9
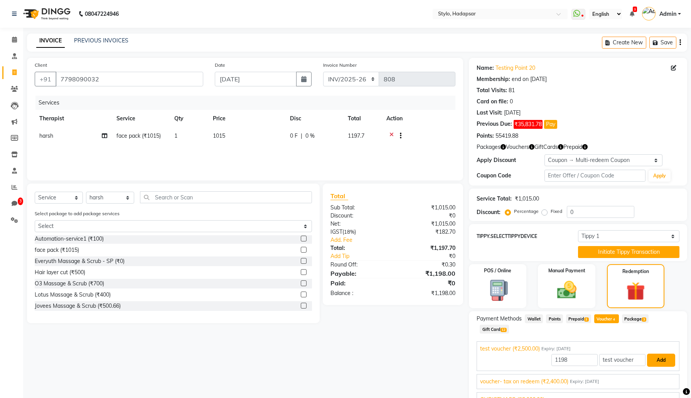
click at [664, 362] on button "Add" at bounding box center [661, 360] width 28 height 13
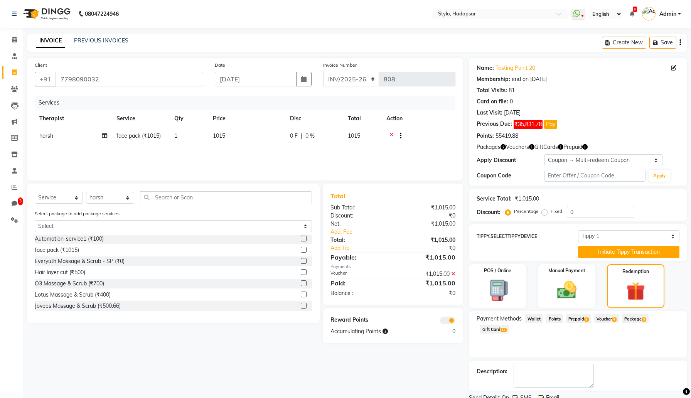
click at [454, 273] on icon at bounding box center [453, 273] width 4 height 5
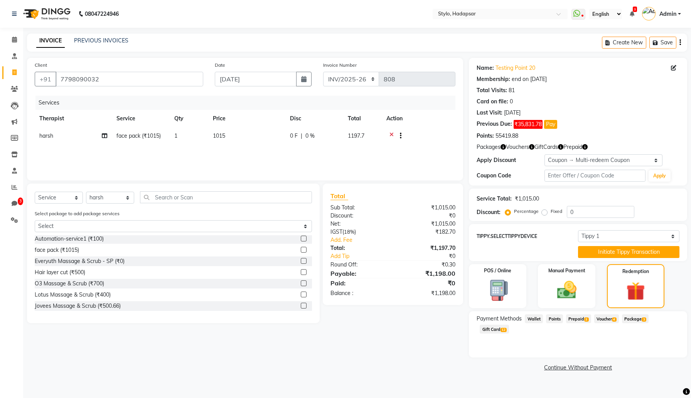
click at [609, 319] on span "Voucher 4" at bounding box center [606, 318] width 25 height 9
click at [579, 358] on input "1198" at bounding box center [575, 360] width 46 height 12
type input "1000"
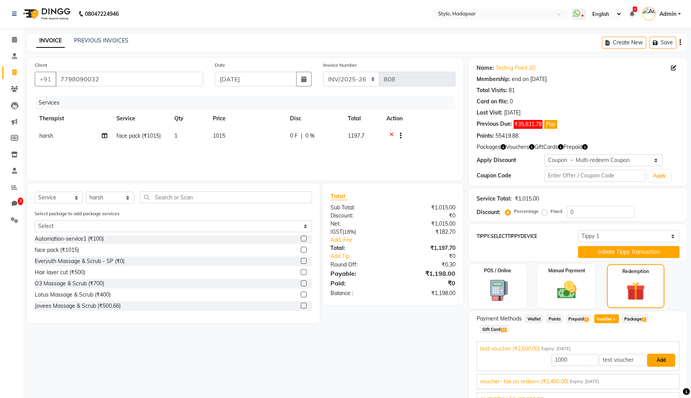
click at [663, 358] on button "Add" at bounding box center [661, 360] width 28 height 13
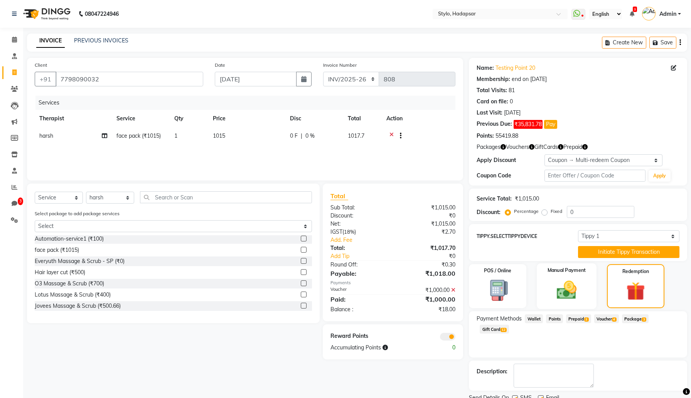
click at [568, 281] on img at bounding box center [566, 290] width 33 height 23
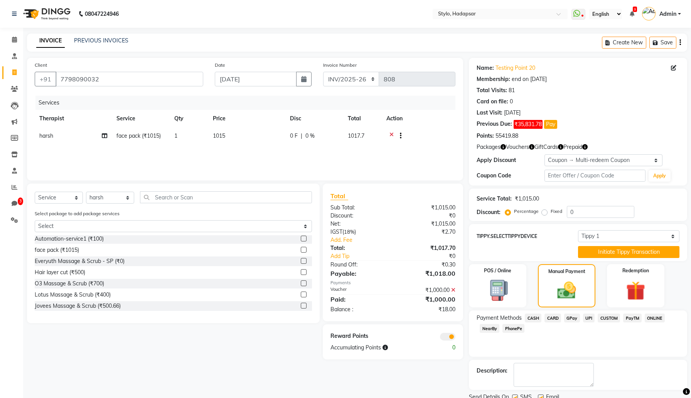
click at [586, 319] on span "UPI" at bounding box center [589, 318] width 12 height 9
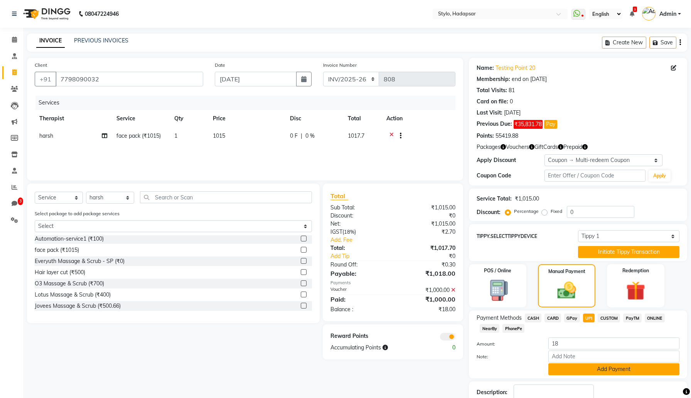
click at [583, 366] on button "Add Payment" at bounding box center [614, 369] width 131 height 12
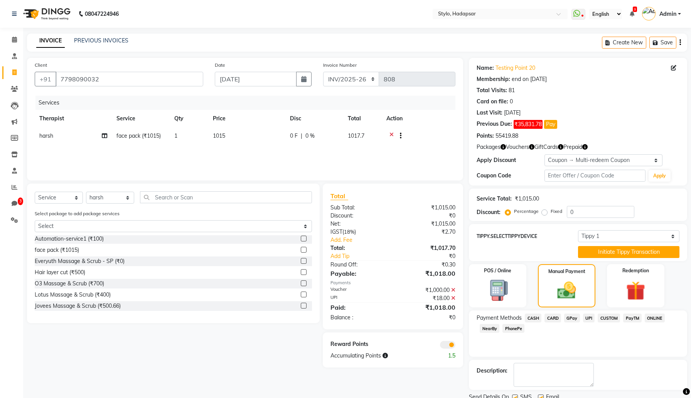
scroll to position [30, 0]
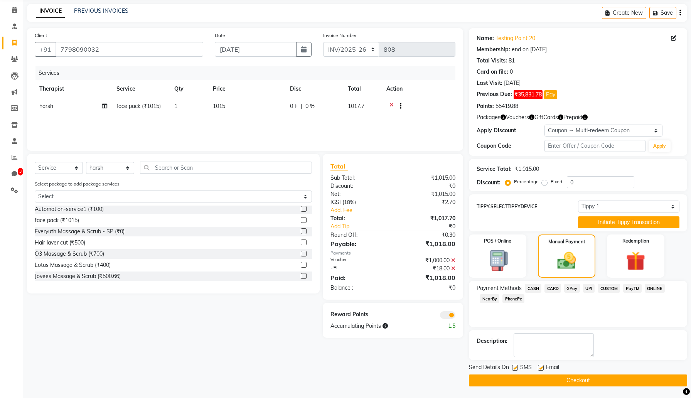
click at [517, 369] on label at bounding box center [515, 368] width 6 height 6
click at [517, 369] on input "checkbox" at bounding box center [514, 368] width 5 height 5
checkbox input "false"
click at [541, 367] on label at bounding box center [541, 368] width 6 height 6
click at [541, 367] on input "checkbox" at bounding box center [540, 368] width 5 height 5
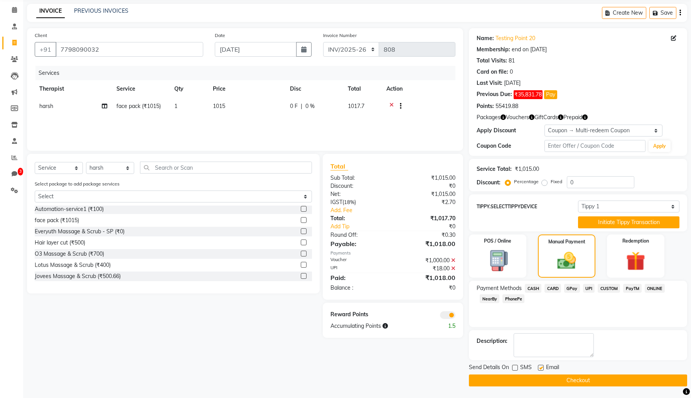
checkbox input "false"
click at [541, 379] on button "Checkout" at bounding box center [578, 381] width 218 height 12
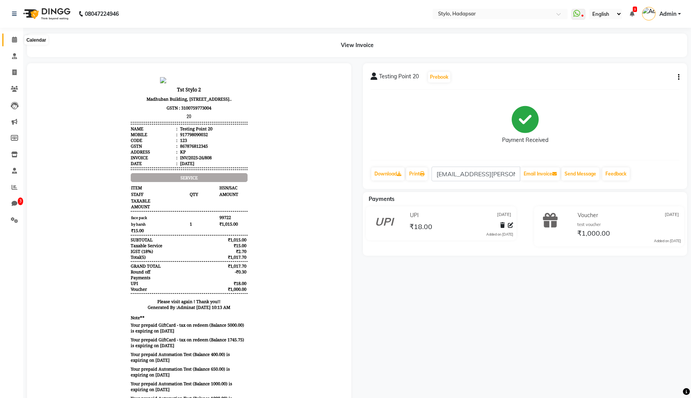
click at [17, 36] on span at bounding box center [15, 39] width 14 height 9
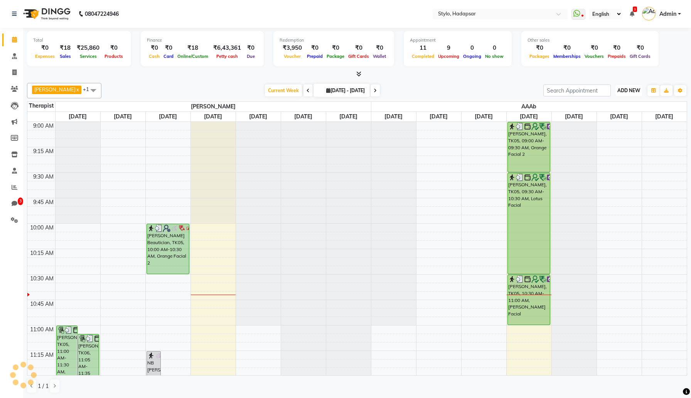
click at [627, 88] on span "ADD NEW" at bounding box center [629, 91] width 23 height 6
click at [655, 89] on icon "button" at bounding box center [654, 90] width 5 height 5
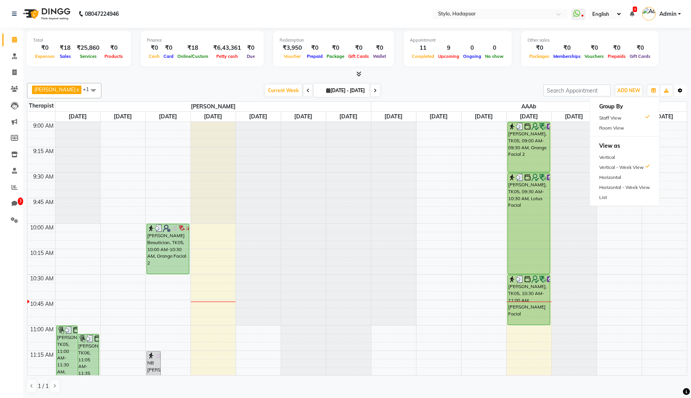
click at [682, 91] on icon "button" at bounding box center [680, 90] width 5 height 5
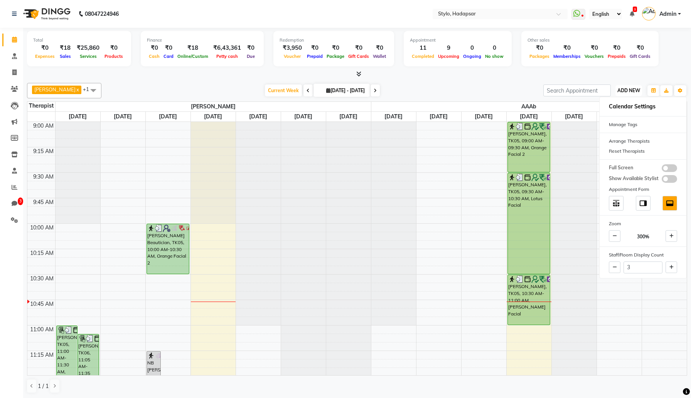
click at [621, 89] on span "ADD NEW" at bounding box center [629, 91] width 23 height 6
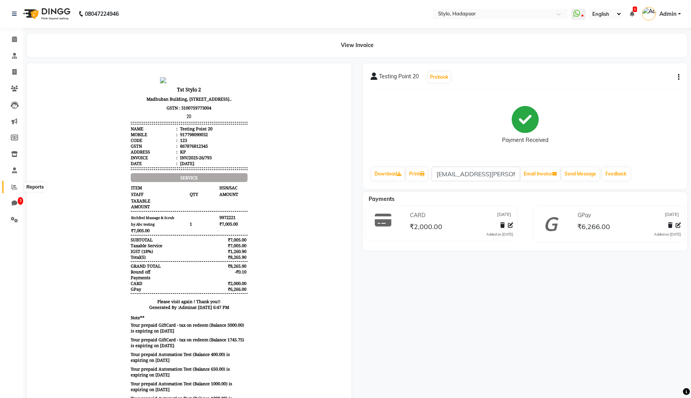
click at [13, 187] on icon at bounding box center [15, 187] width 6 height 6
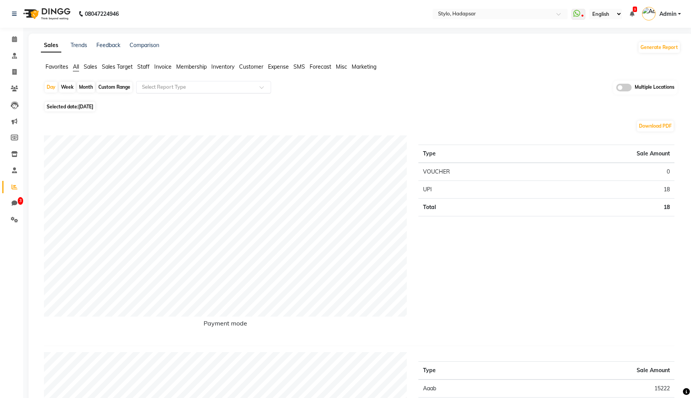
click at [198, 89] on input "text" at bounding box center [195, 87] width 111 height 8
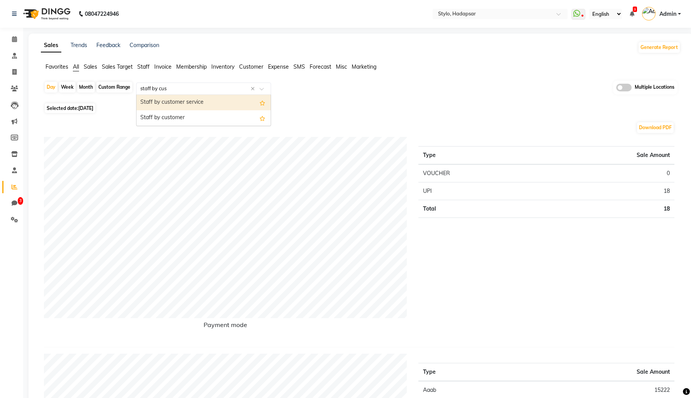
type input "staff by cust"
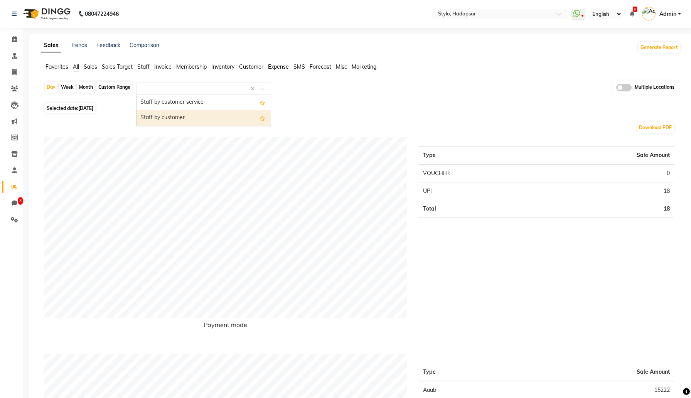
select select "filtered_report"
select select "csv"
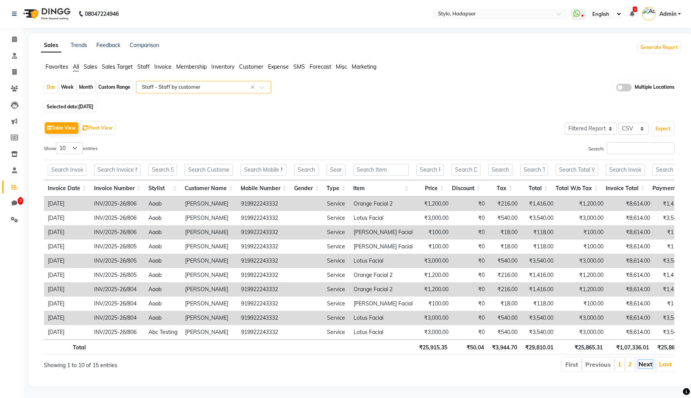
click at [648, 363] on link "Next" at bounding box center [646, 364] width 14 height 8
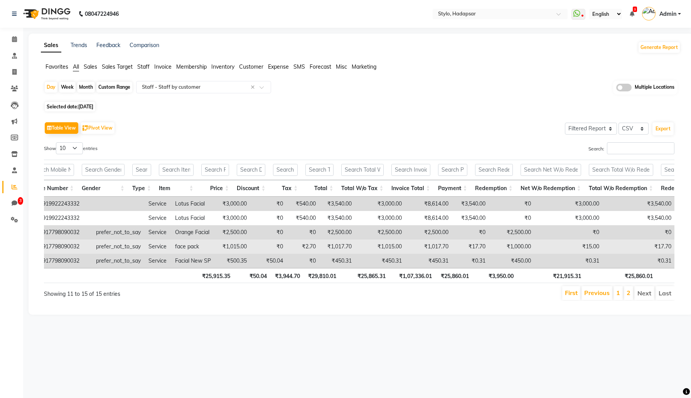
scroll to position [0, 216]
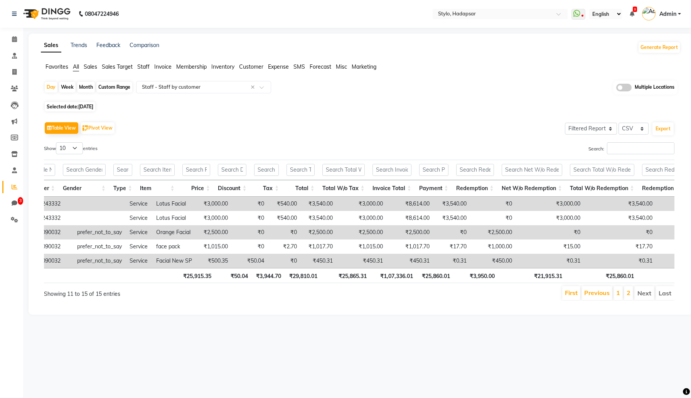
click at [93, 106] on span "Sep 04, 2025" at bounding box center [85, 107] width 15 height 6
select select "9"
select select "2025"
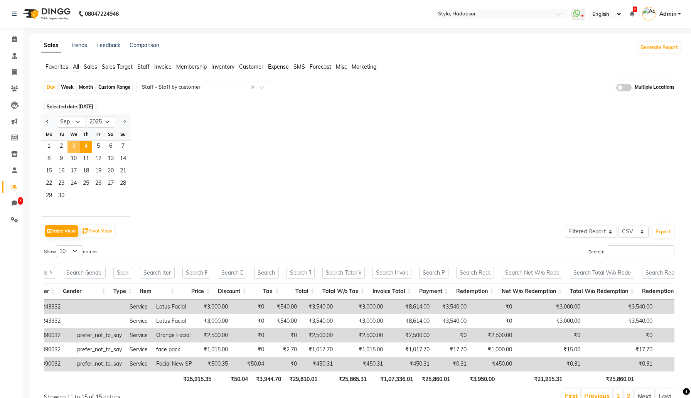
click at [74, 150] on span "3" at bounding box center [74, 147] width 12 height 12
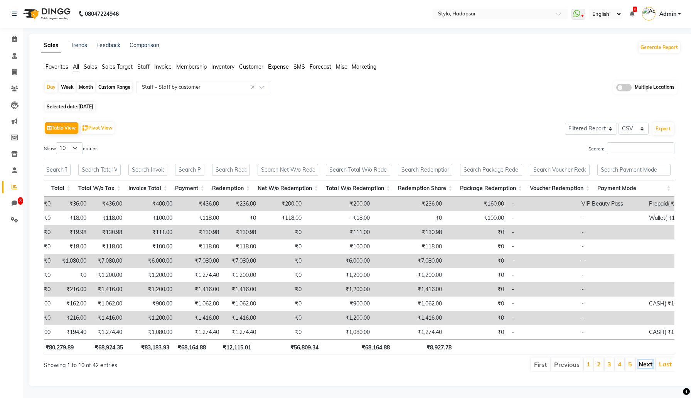
click at [642, 366] on link "Next" at bounding box center [646, 364] width 14 height 8
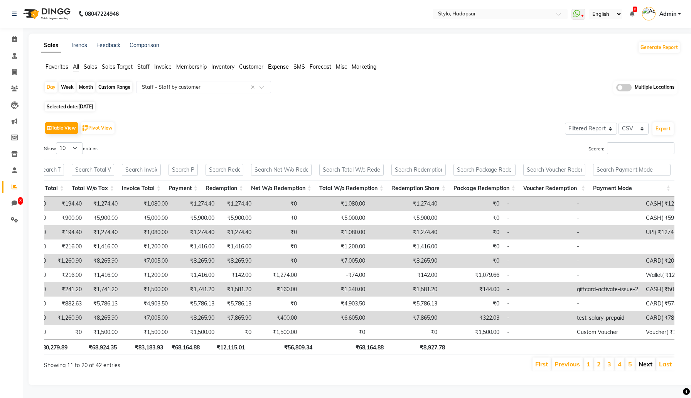
click at [649, 365] on link "Next" at bounding box center [646, 364] width 14 height 8
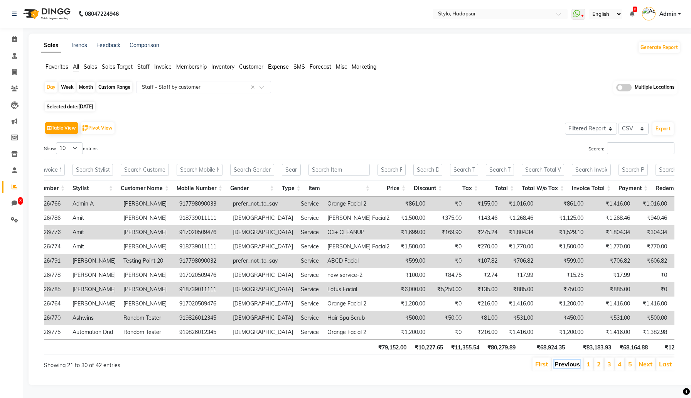
click at [573, 364] on link "Previous" at bounding box center [567, 364] width 25 height 8
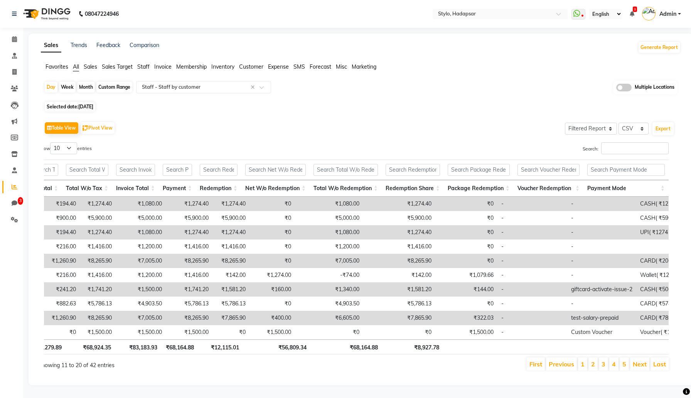
click at [569, 368] on li "Previous" at bounding box center [561, 364] width 31 height 13
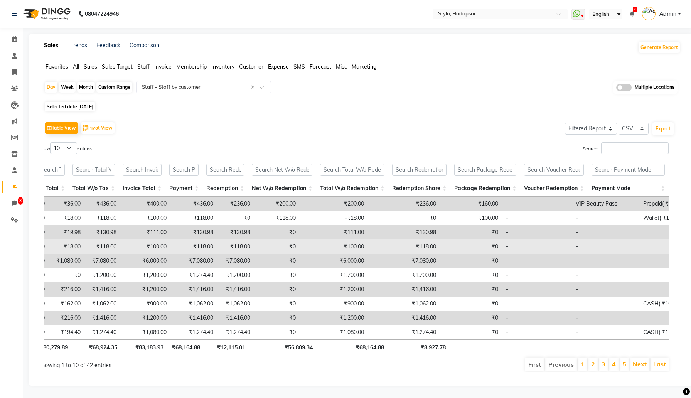
click at [376, 247] on td "₹118.00" at bounding box center [404, 247] width 72 height 14
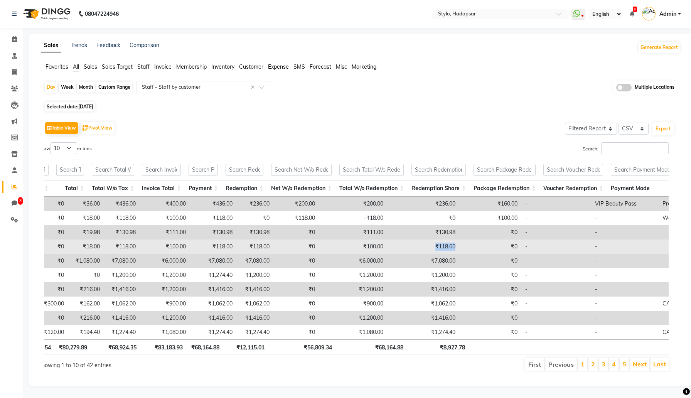
scroll to position [0, 462]
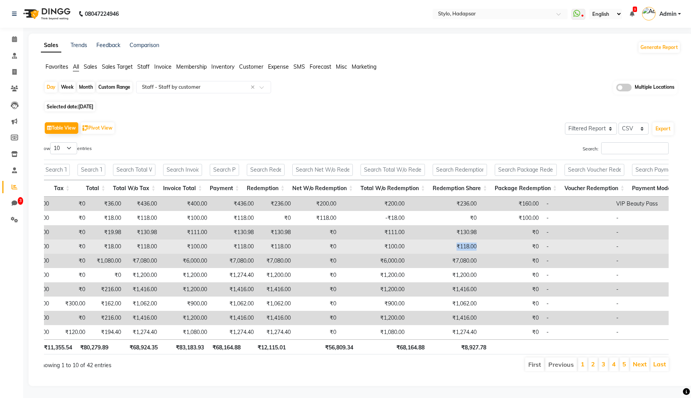
click at [346, 245] on td "₹100.00" at bounding box center [374, 247] width 68 height 14
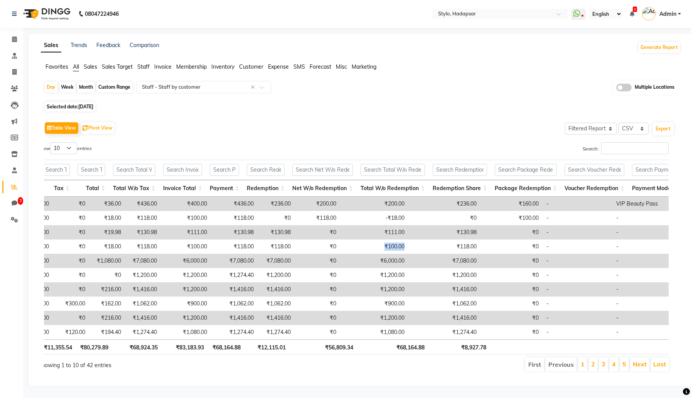
click at [87, 107] on span "Sep 03, 2025" at bounding box center [85, 107] width 15 height 6
select select "9"
select select "2025"
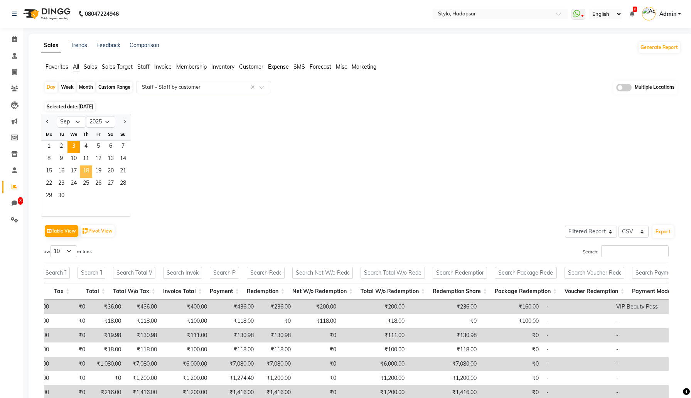
click at [89, 172] on span "18" at bounding box center [86, 171] width 12 height 12
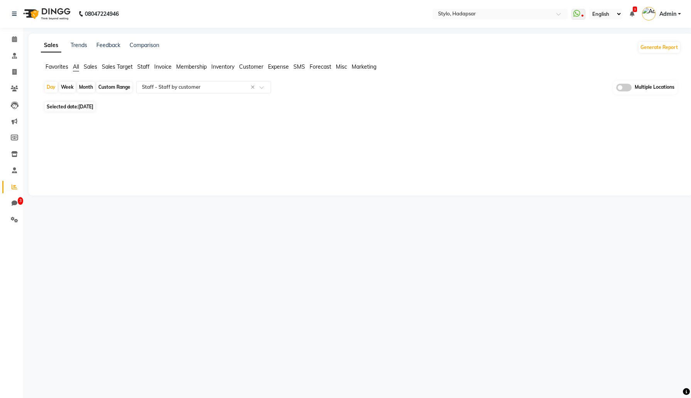
click at [92, 106] on span "Sep 18, 2025" at bounding box center [85, 107] width 15 height 6
select select "9"
select select "2025"
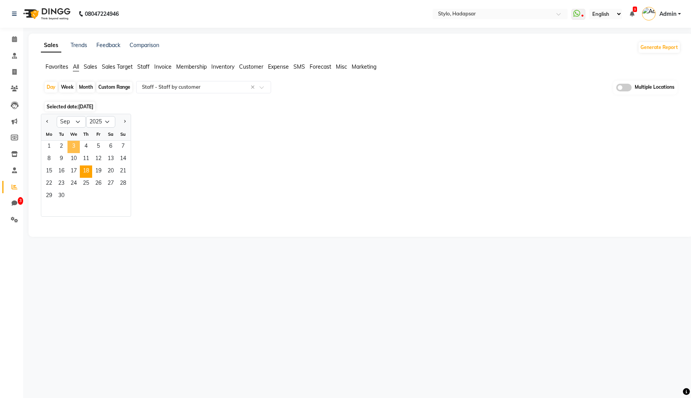
click at [74, 144] on span "3" at bounding box center [74, 147] width 12 height 12
select select "filtered_report"
select select "csv"
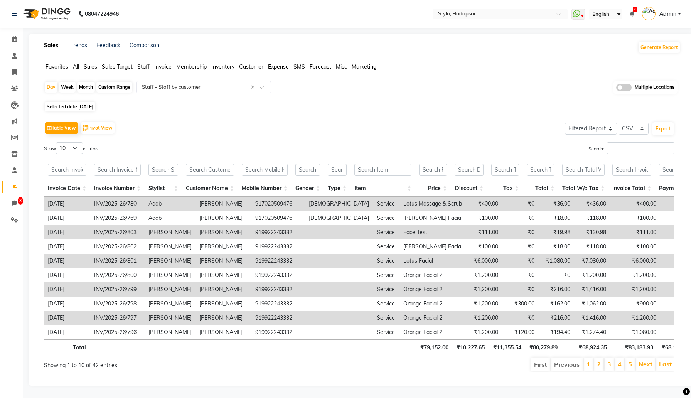
click at [68, 105] on span "Selected date: Sep 03, 2025" at bounding box center [70, 107] width 51 height 10
select select "9"
select select "2025"
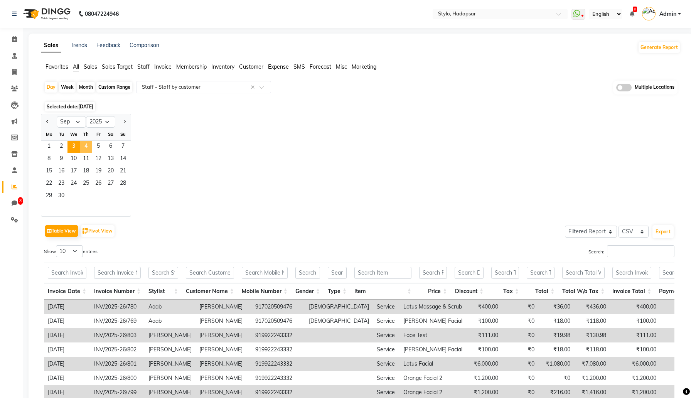
click at [83, 144] on span "4" at bounding box center [86, 147] width 12 height 12
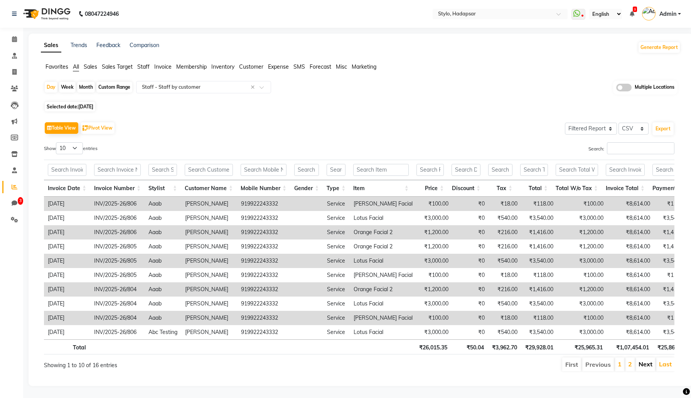
click at [648, 364] on link "Next" at bounding box center [646, 364] width 14 height 8
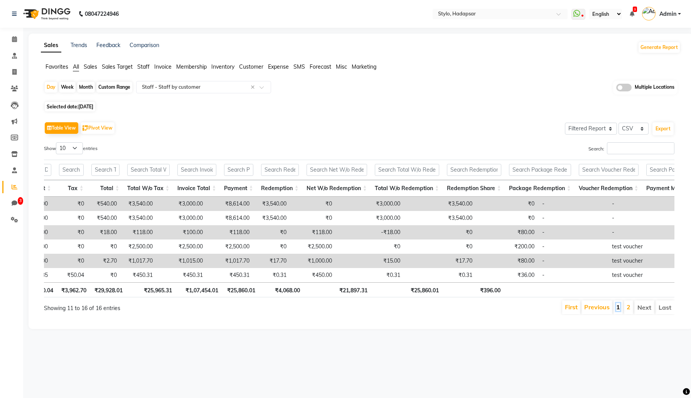
click at [620, 309] on link "1" at bounding box center [618, 307] width 4 height 8
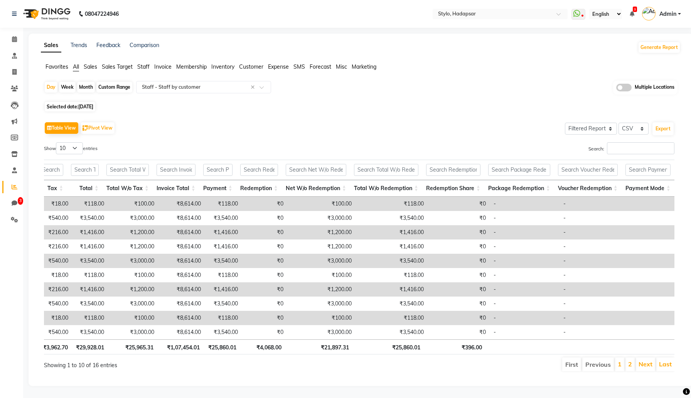
click at [638, 363] on li "Next" at bounding box center [645, 365] width 19 height 14
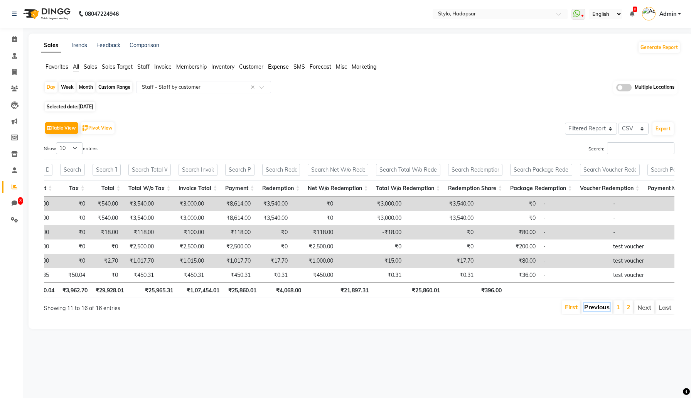
click at [606, 306] on link "Previous" at bounding box center [596, 307] width 25 height 8
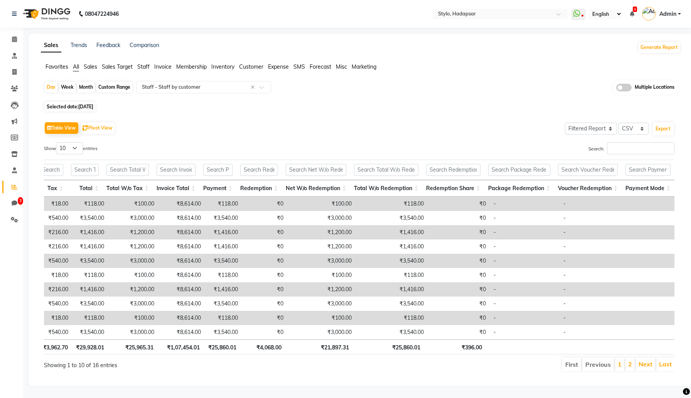
scroll to position [0, 6]
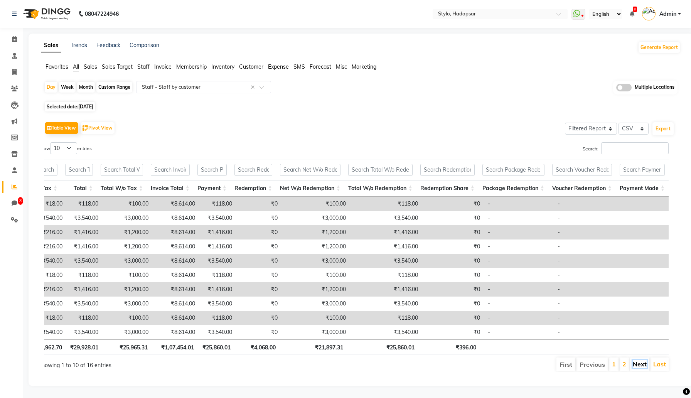
click at [639, 363] on link "Next" at bounding box center [640, 364] width 14 height 8
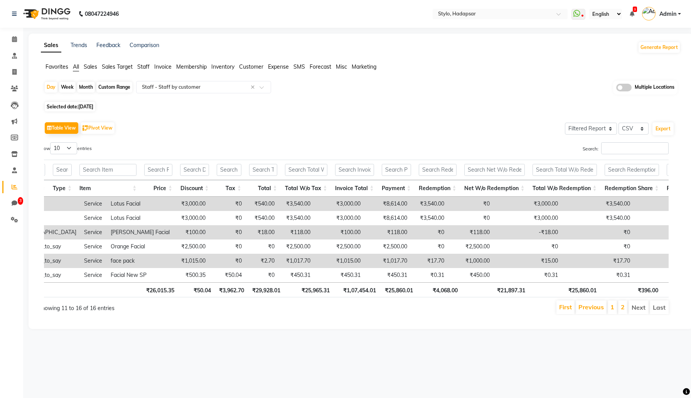
scroll to position [0, 0]
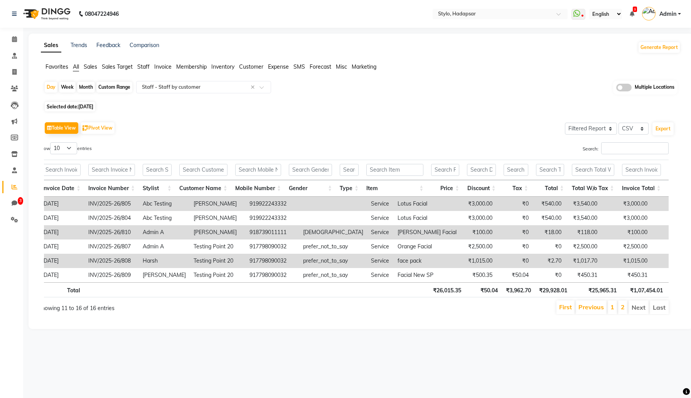
click at [90, 108] on span "Sep 04, 2025" at bounding box center [85, 107] width 15 height 6
select select "9"
select select "2025"
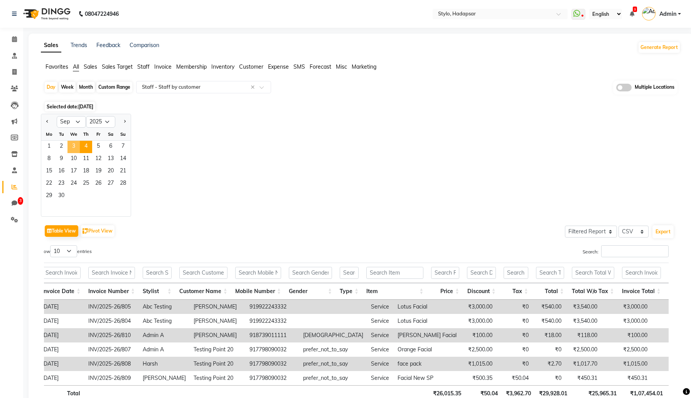
click at [69, 145] on span "3" at bounding box center [74, 147] width 12 height 12
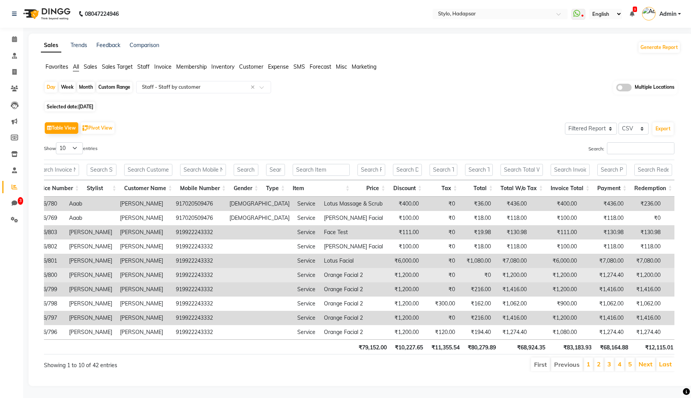
scroll to position [0, 79]
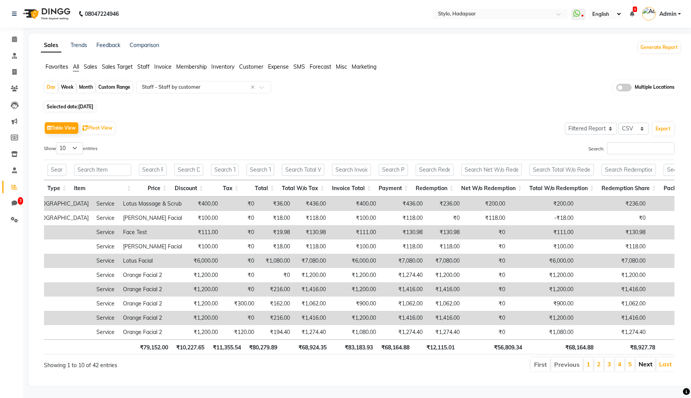
click at [649, 366] on link "Next" at bounding box center [646, 364] width 14 height 8
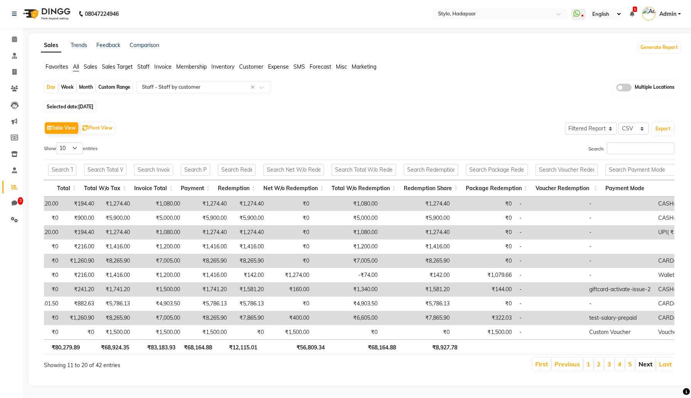
click at [644, 363] on link "Next" at bounding box center [646, 364] width 14 height 8
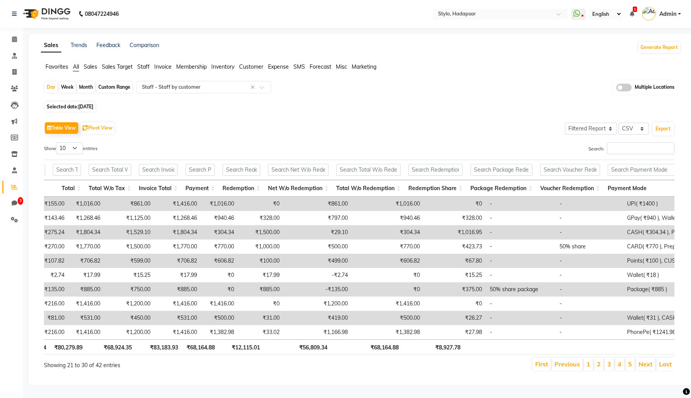
click at [83, 108] on span "Sep 03, 2025" at bounding box center [85, 107] width 15 height 6
select select "9"
select select "2025"
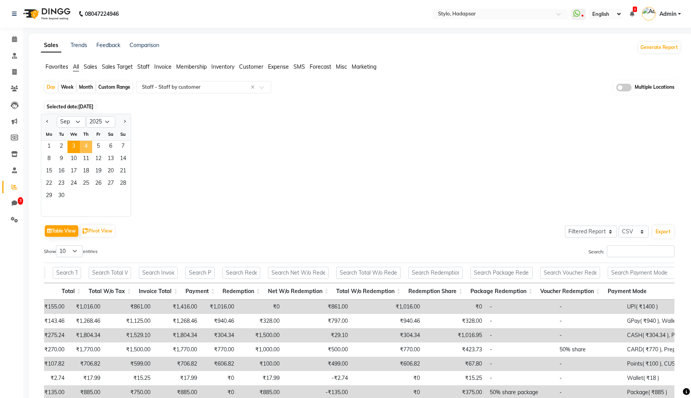
click at [84, 148] on span "4" at bounding box center [86, 147] width 12 height 12
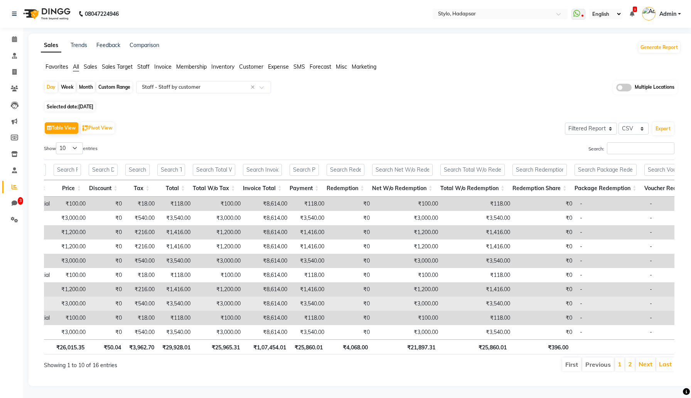
scroll to position [0, 449]
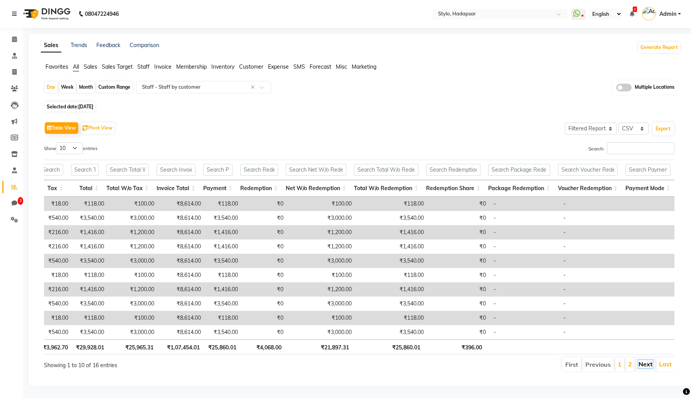
click at [646, 365] on link "Next" at bounding box center [646, 364] width 14 height 8
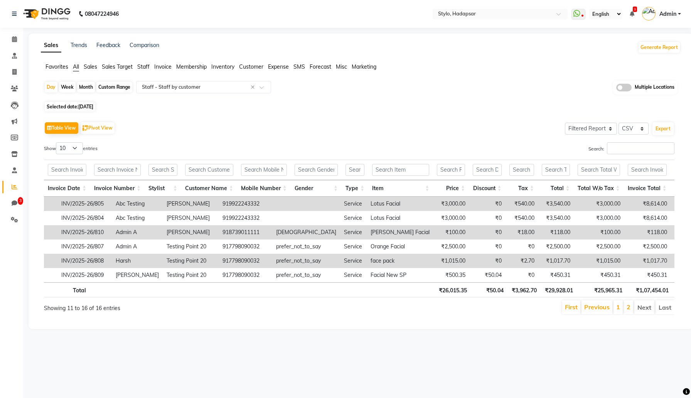
scroll to position [0, 0]
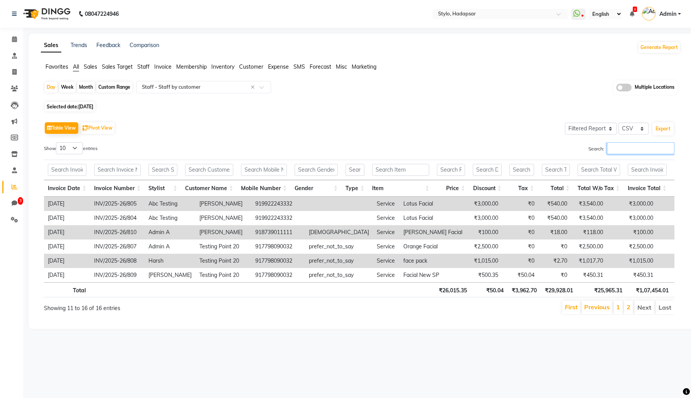
click at [639, 150] on input "Search:" at bounding box center [641, 148] width 68 height 12
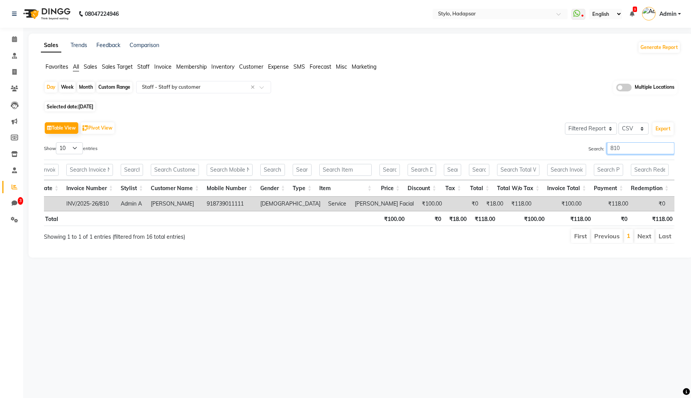
scroll to position [0, 57]
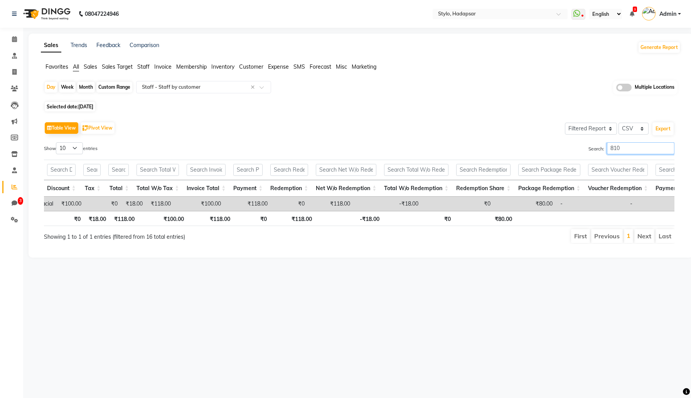
type input "810"
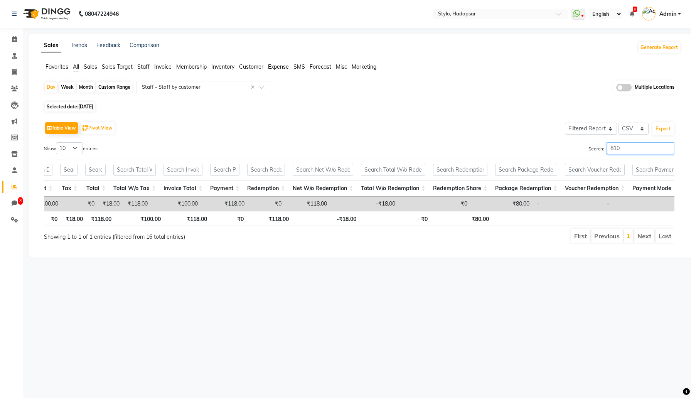
scroll to position [0, 419]
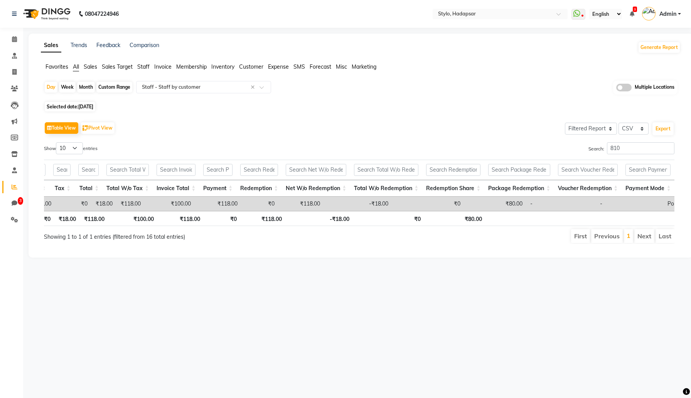
click at [495, 280] on div "08047224946 Select Location × Stylo, Hadapsar WhatsApp Status ✕ Status: Disconn…" at bounding box center [345, 199] width 691 height 398
click at [339, 203] on td "-₹18.00" at bounding box center [358, 204] width 68 height 14
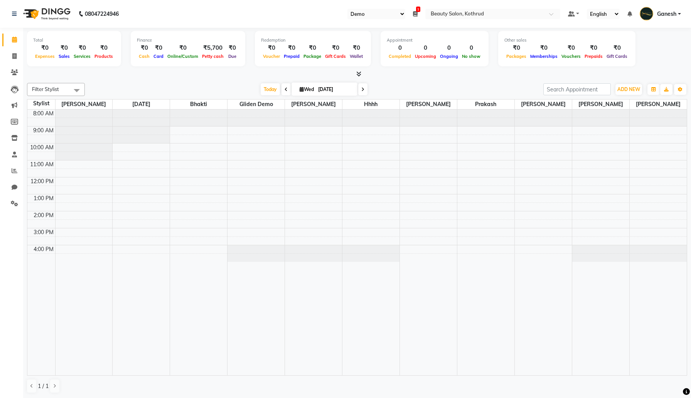
select select "24"
click at [677, 13] on link "Ganesh" at bounding box center [660, 14] width 41 height 13
click at [648, 54] on link "Sign out" at bounding box center [641, 55] width 71 height 12
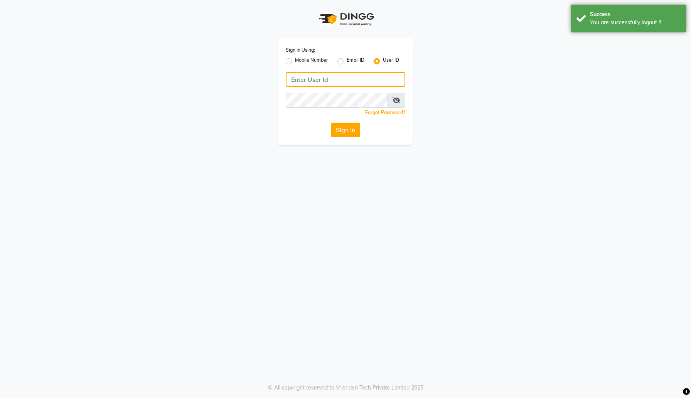
type input "e1-922"
click at [350, 124] on button "Sign In" at bounding box center [345, 130] width 29 height 15
